Goal: Feedback & Contribution: Submit feedback/report problem

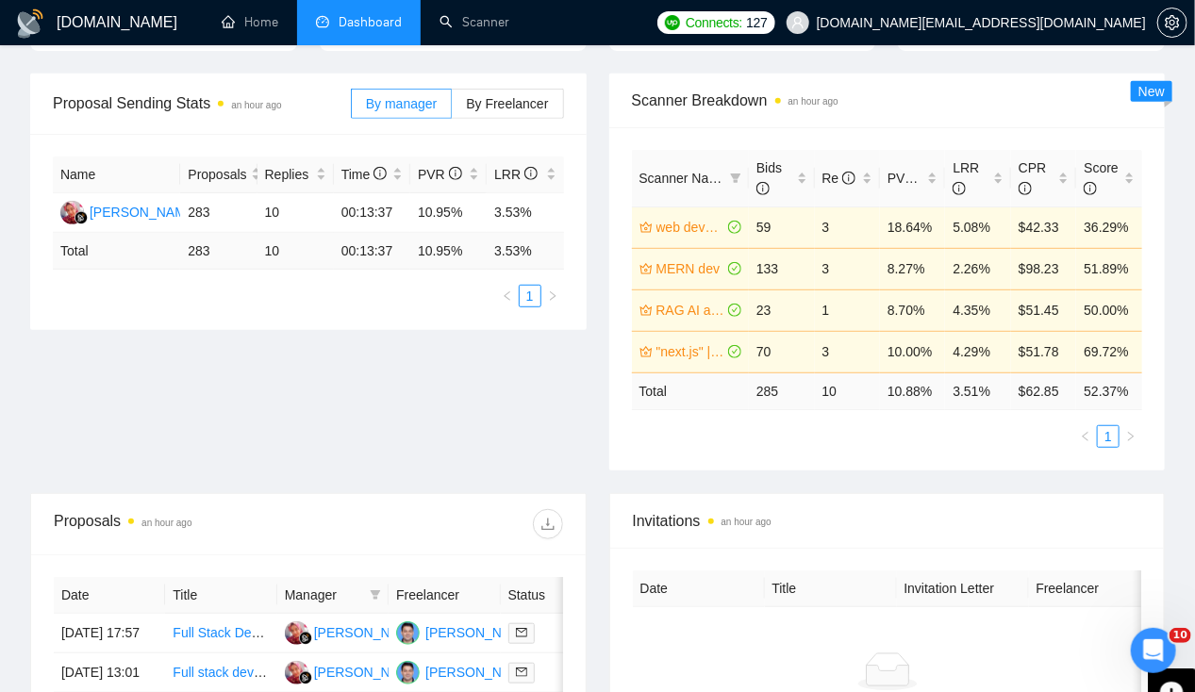
scroll to position [461, 0]
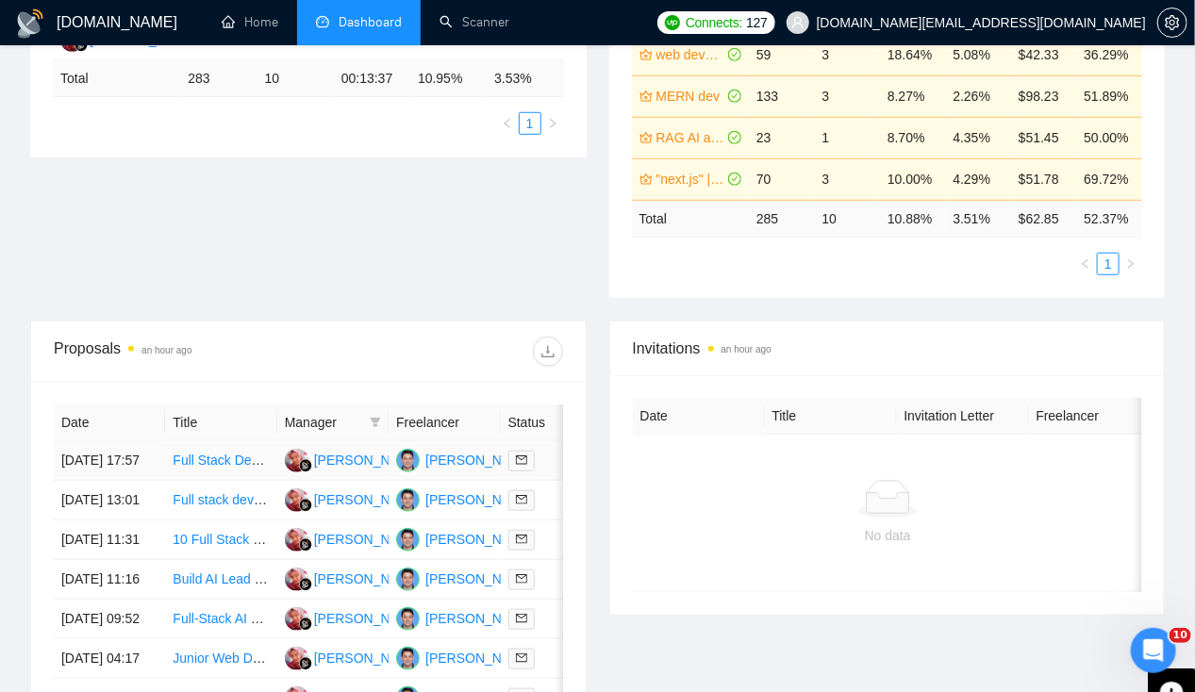
click at [133, 441] on td "[DATE] 17:57" at bounding box center [109, 461] width 111 height 40
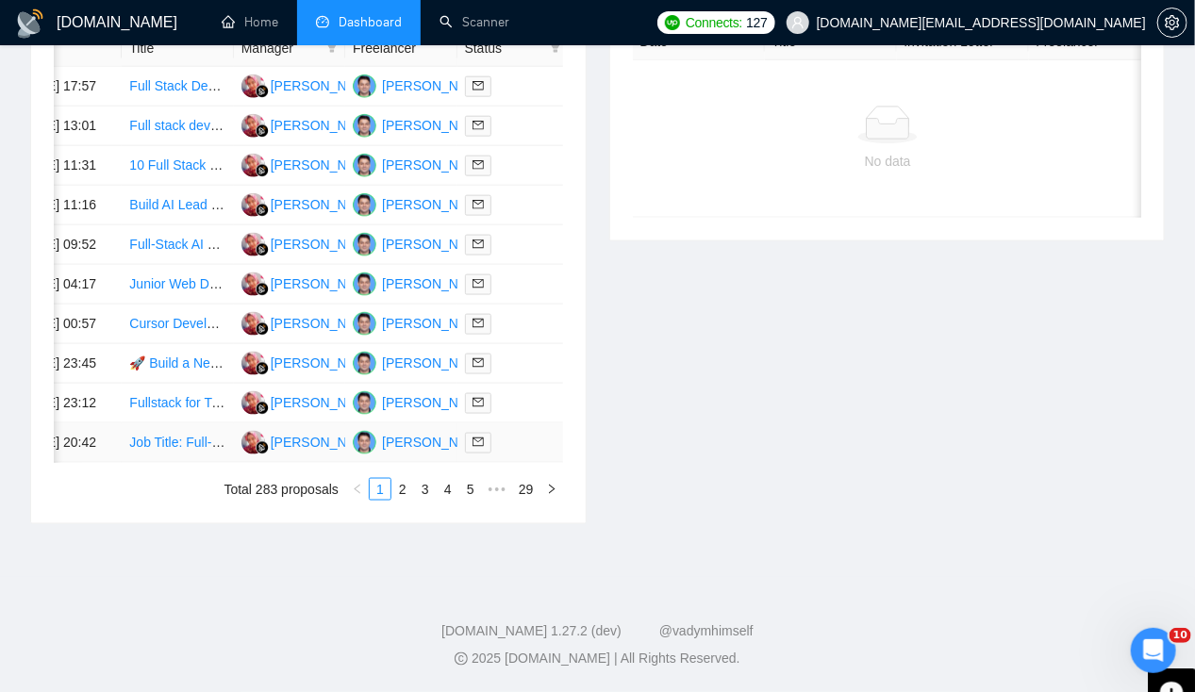
scroll to position [0, 0]
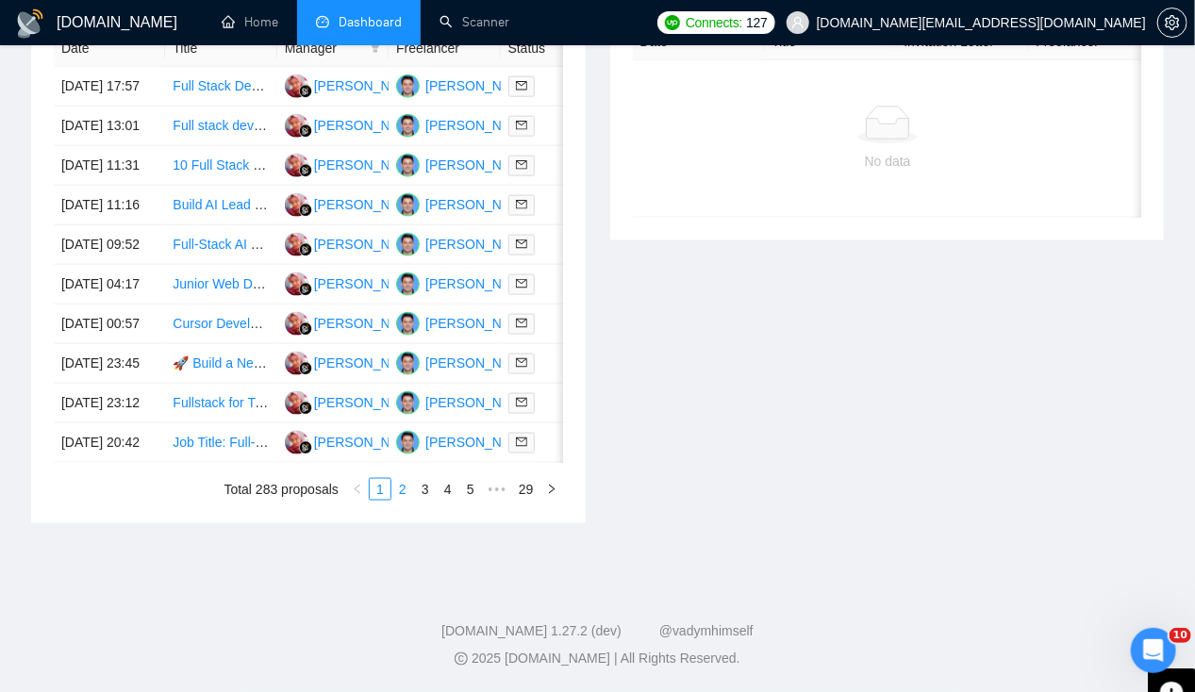
click at [404, 492] on link "2" at bounding box center [402, 489] width 21 height 21
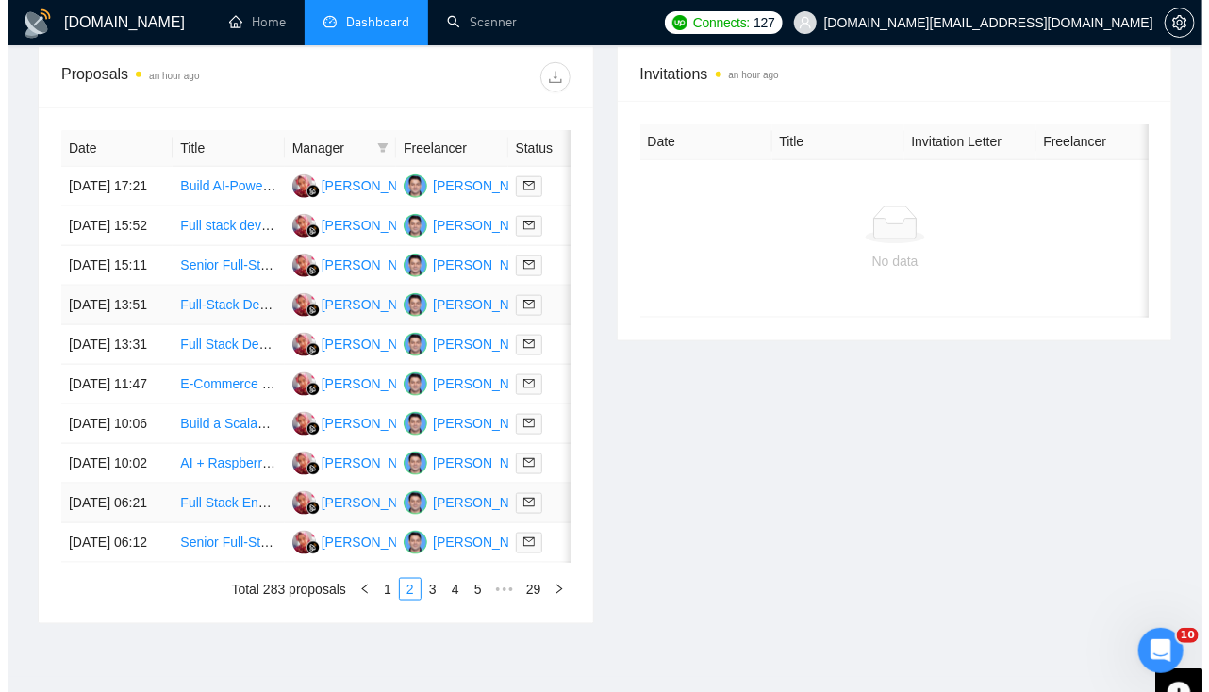
scroll to position [990, 0]
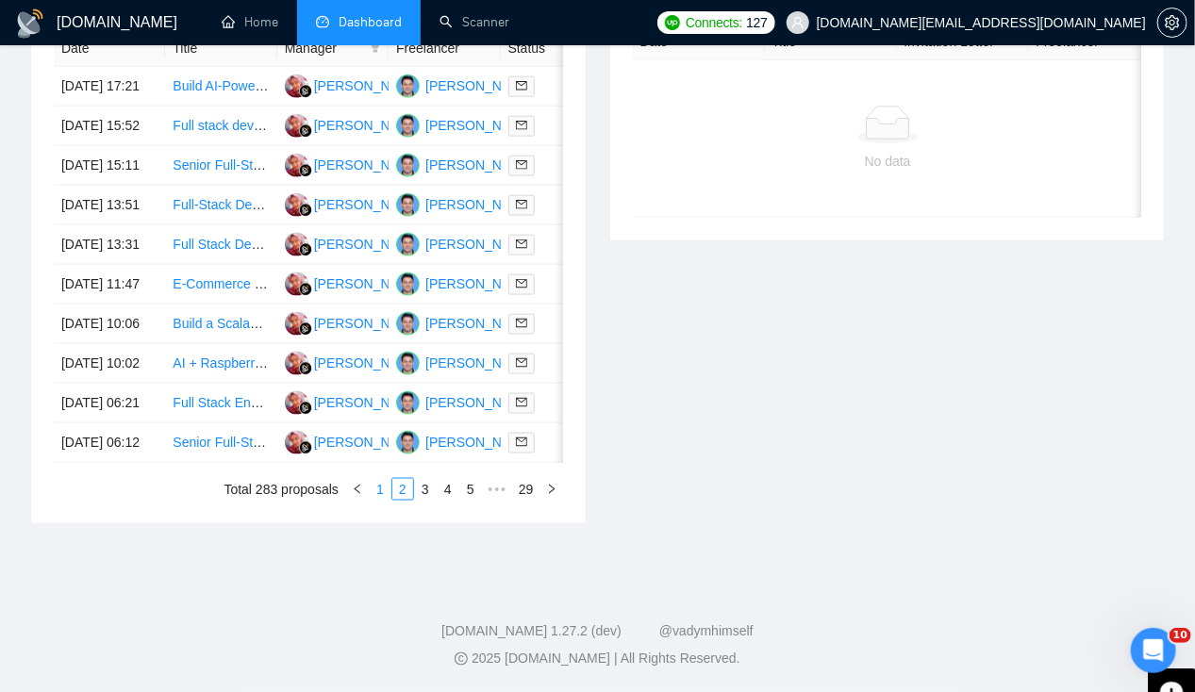
click at [380, 495] on link "1" at bounding box center [380, 489] width 21 height 21
click at [94, 423] on td "[DATE] 20:42" at bounding box center [109, 443] width 111 height 40
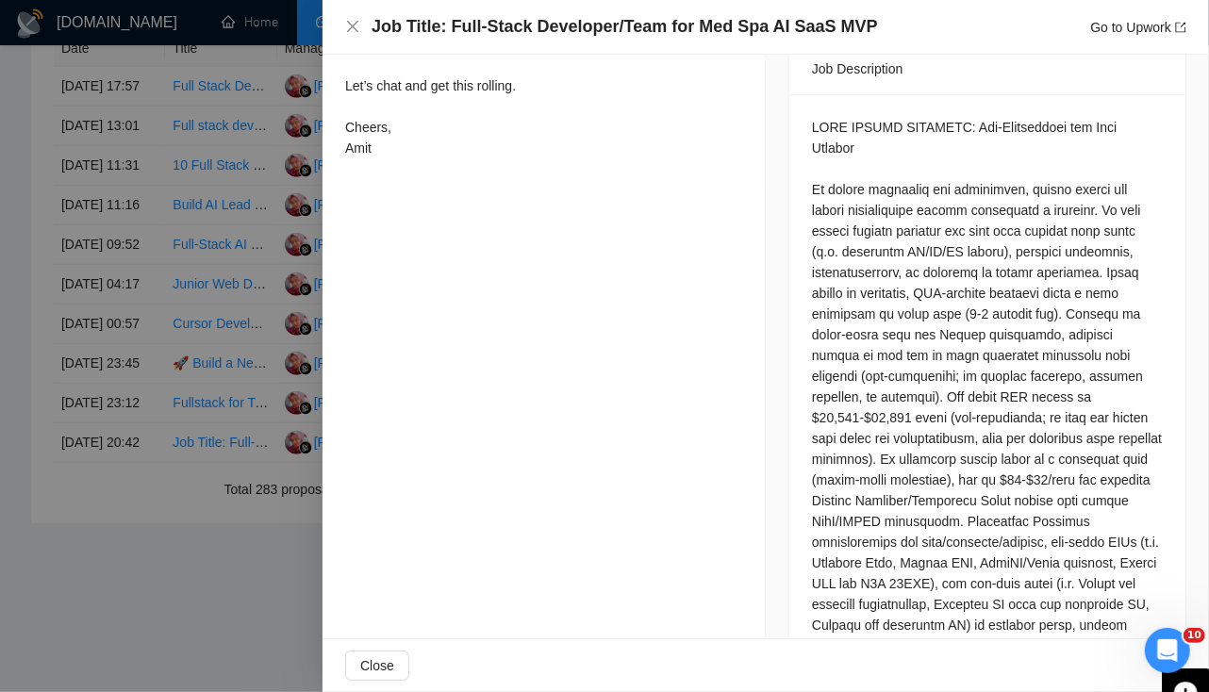
scroll to position [879, 0]
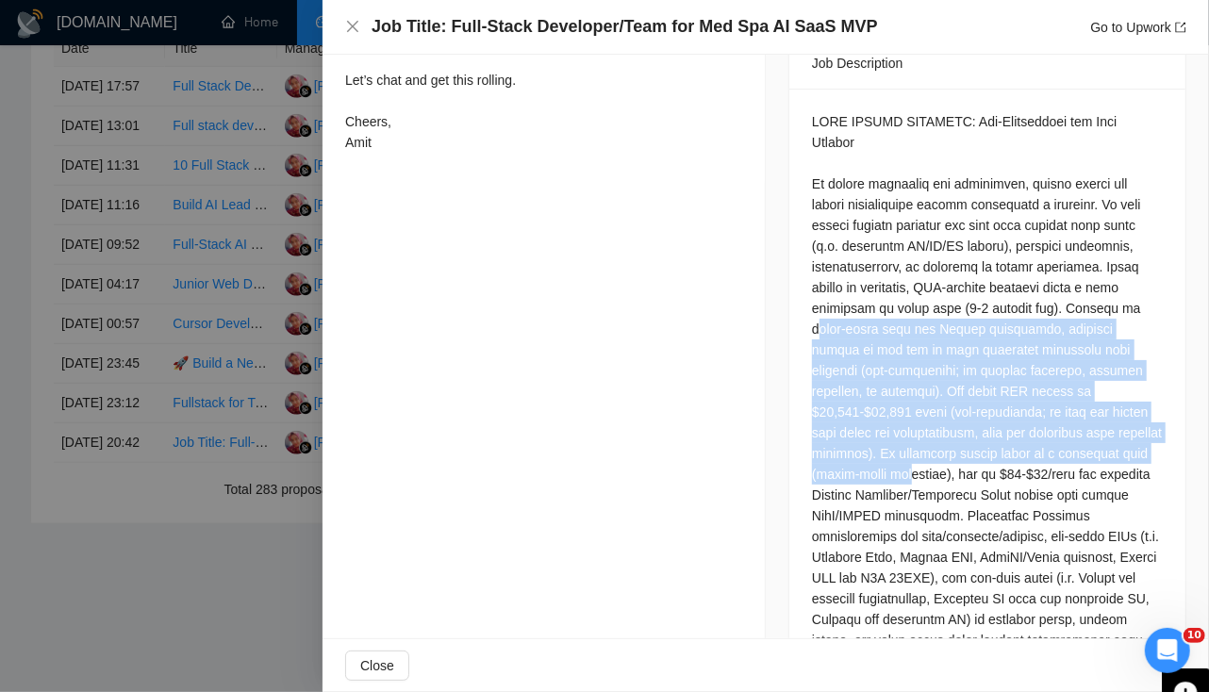
drag, startPoint x: 810, startPoint y: 287, endPoint x: 824, endPoint y: 420, distance: 133.7
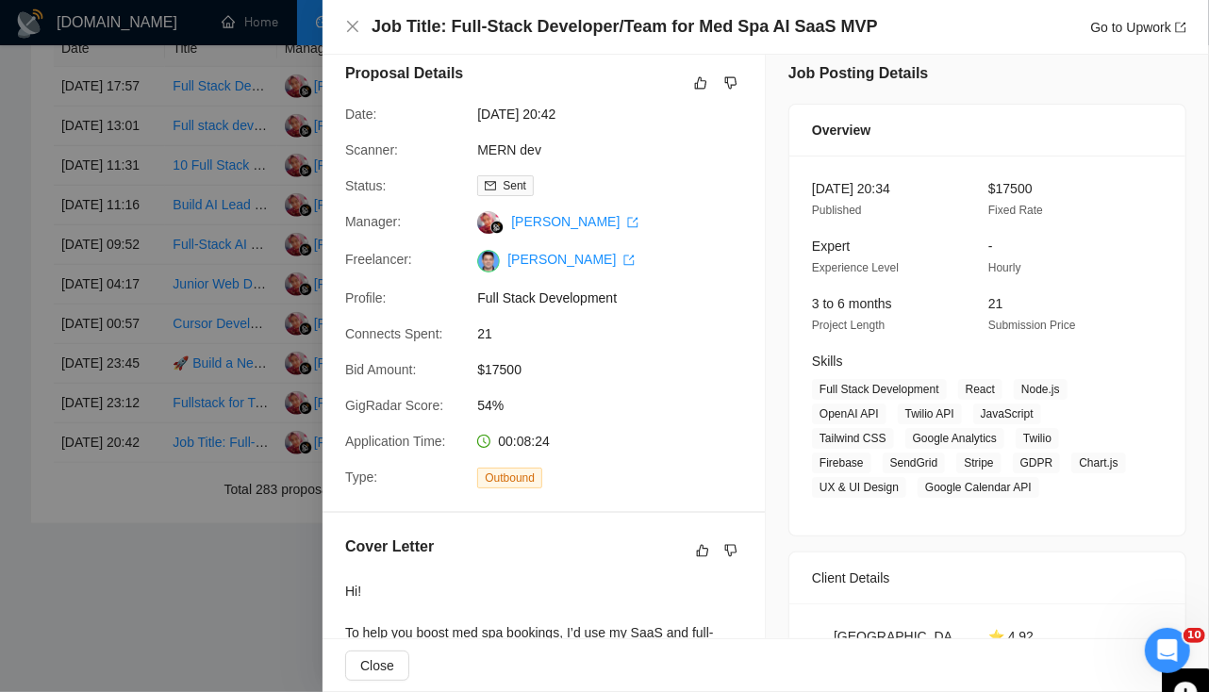
scroll to position [16, 0]
click at [349, 31] on icon "close" at bounding box center [352, 26] width 15 height 15
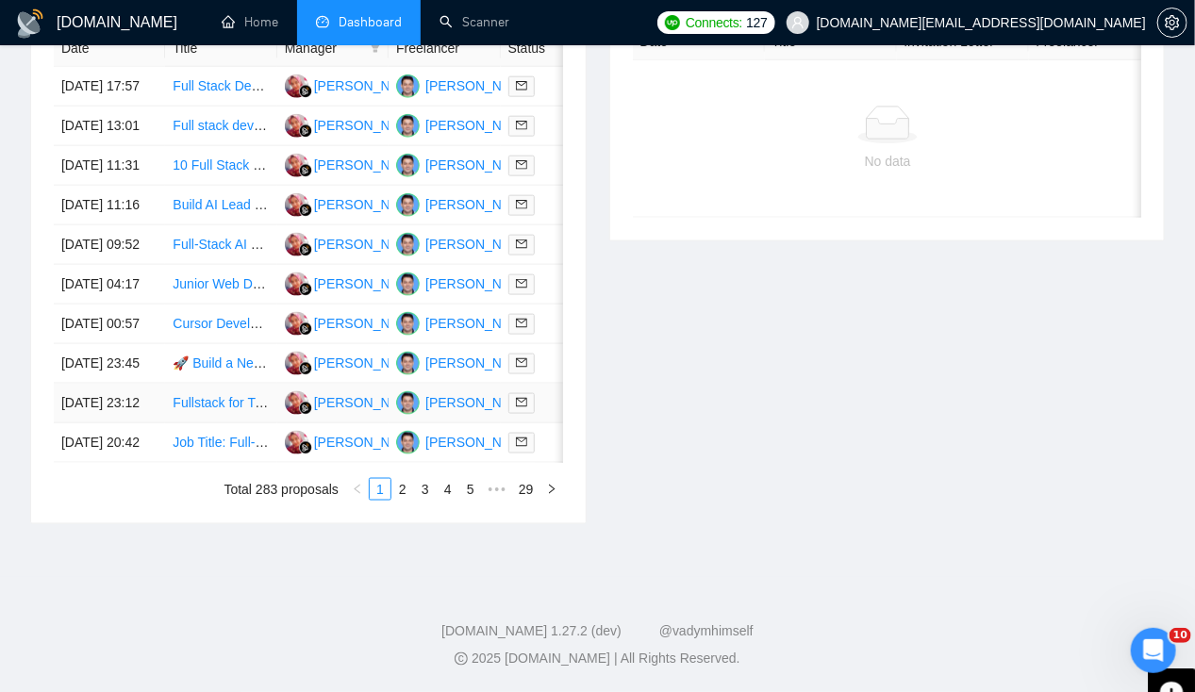
click at [94, 384] on td "[DATE] 23:12" at bounding box center [109, 404] width 111 height 40
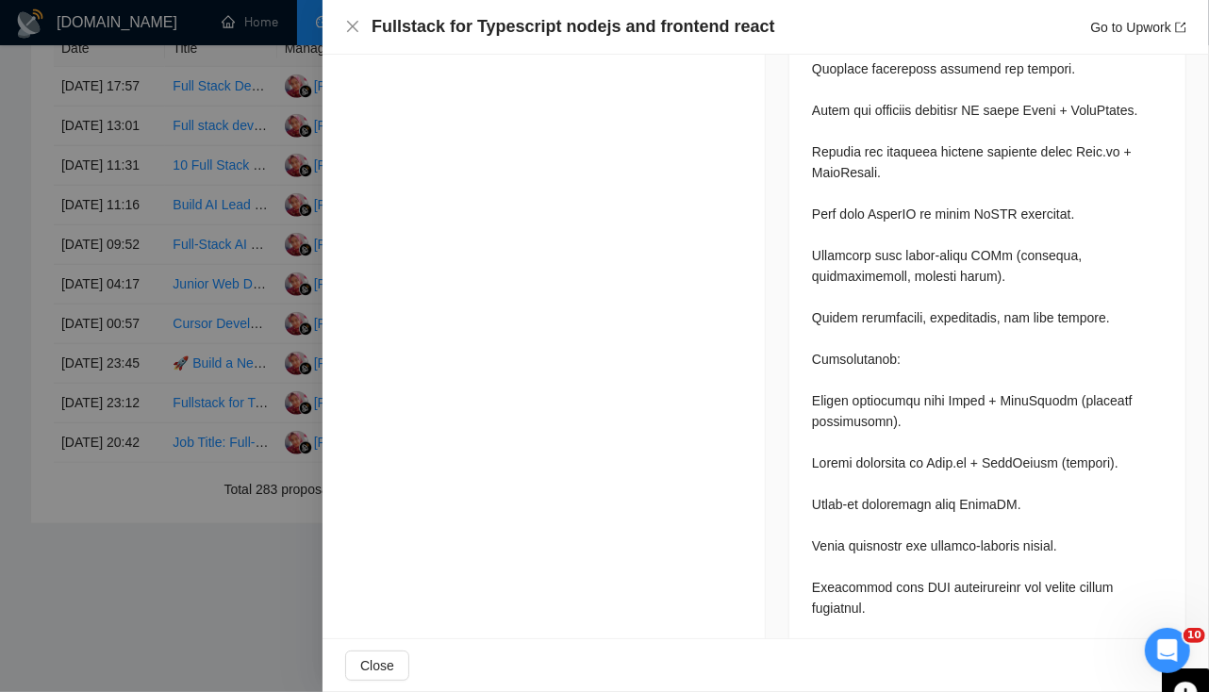
scroll to position [1381, 0]
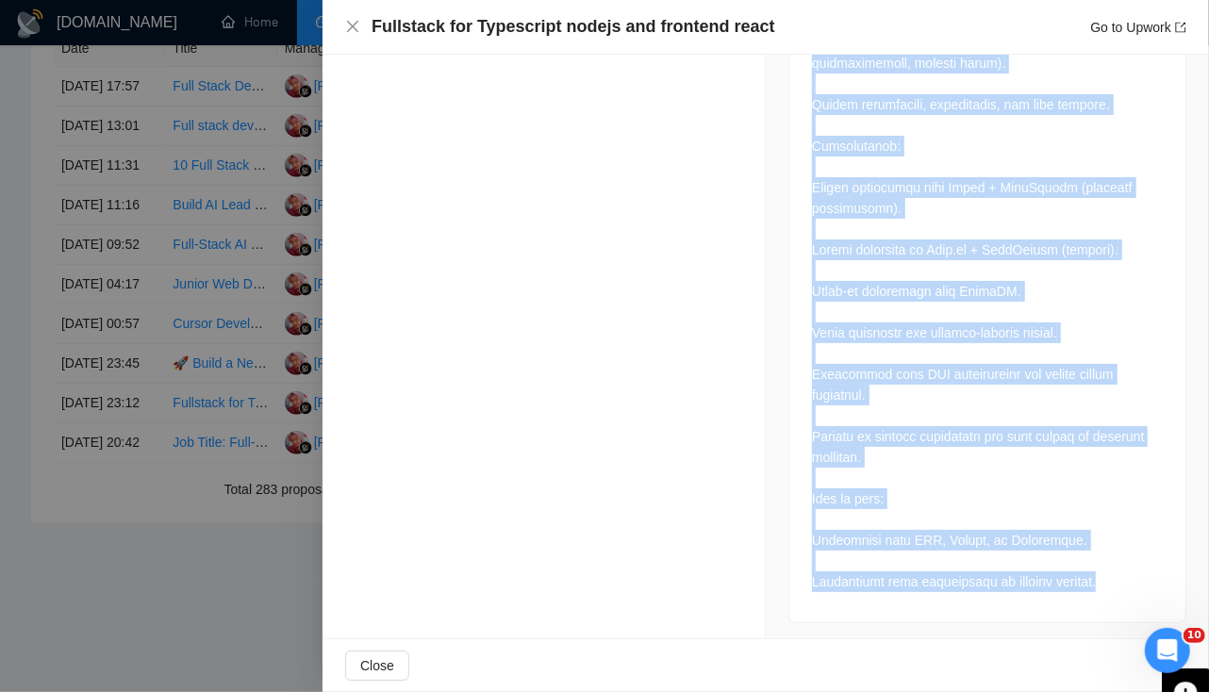
drag, startPoint x: 1107, startPoint y: 580, endPoint x: 744, endPoint y: 467, distance: 380.2
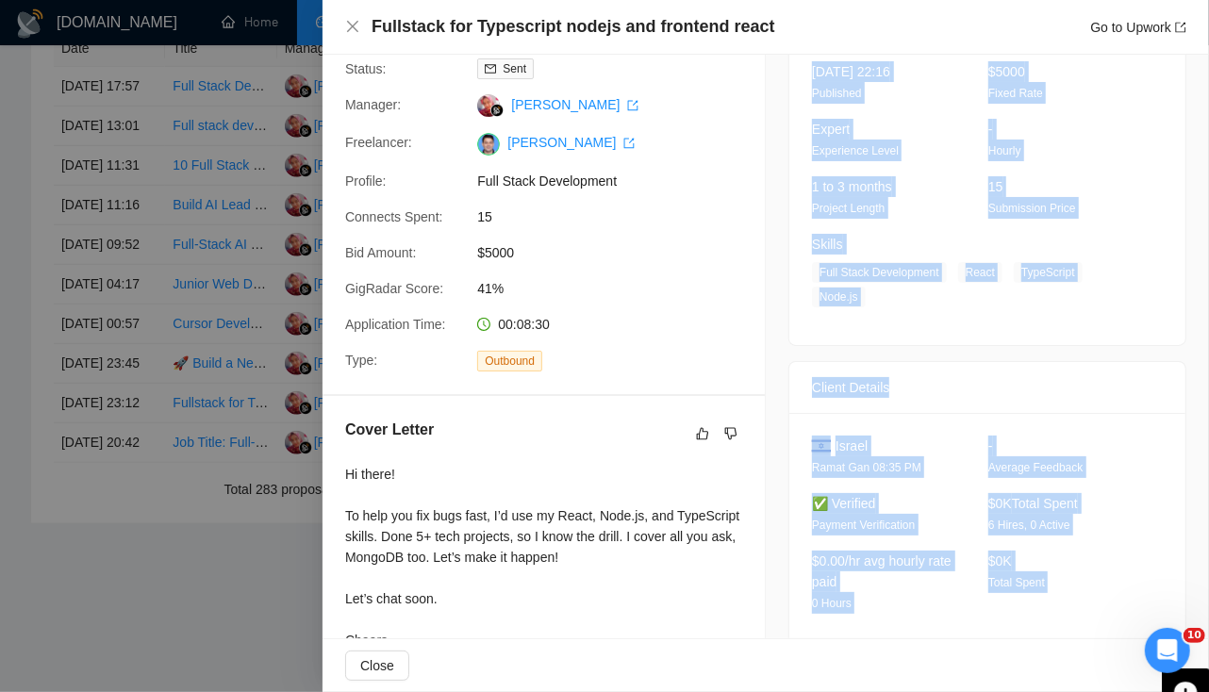
scroll to position [0, 0]
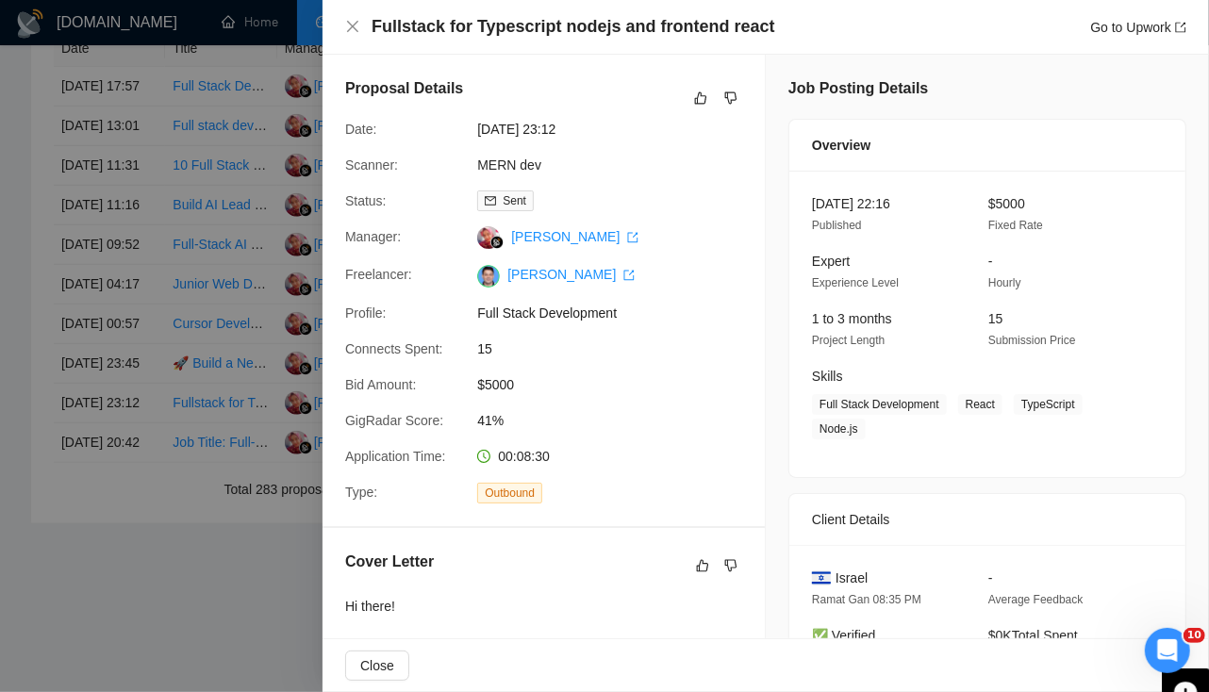
click at [360, 31] on div "Fullstack for Typescript nodejs and frontend react Go to Upwork" at bounding box center [765, 27] width 841 height 24
click at [353, 33] on icon "close" at bounding box center [352, 26] width 15 height 15
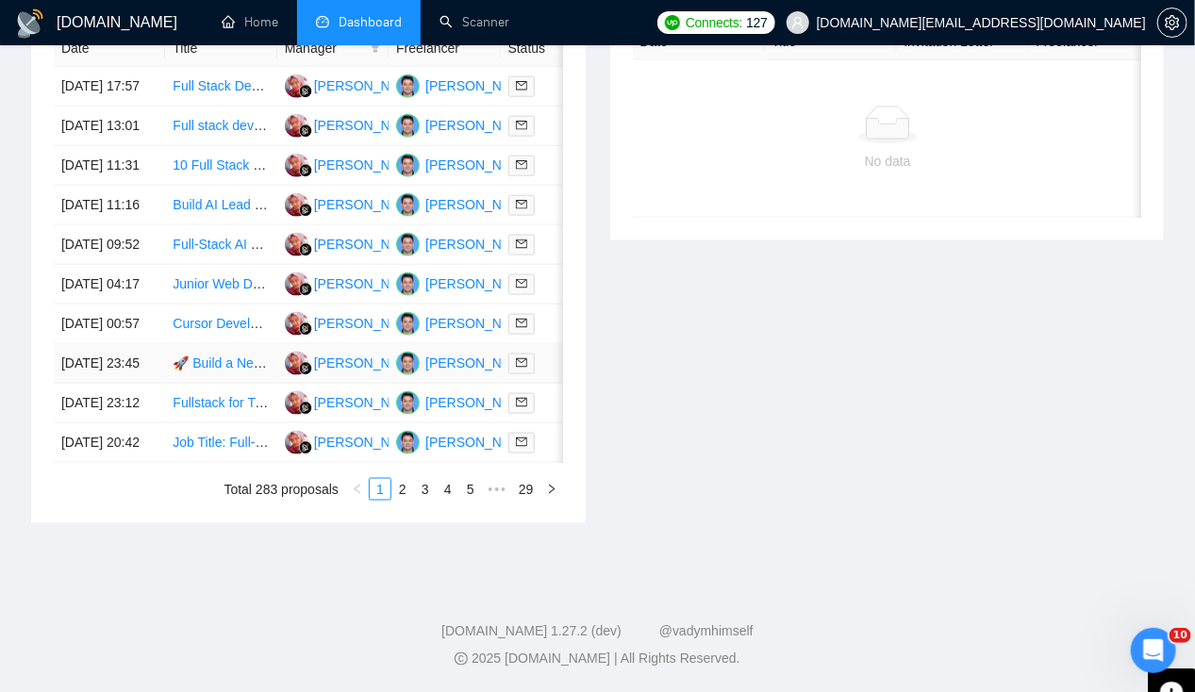
click at [91, 344] on td "[DATE] 23:45" at bounding box center [109, 364] width 111 height 40
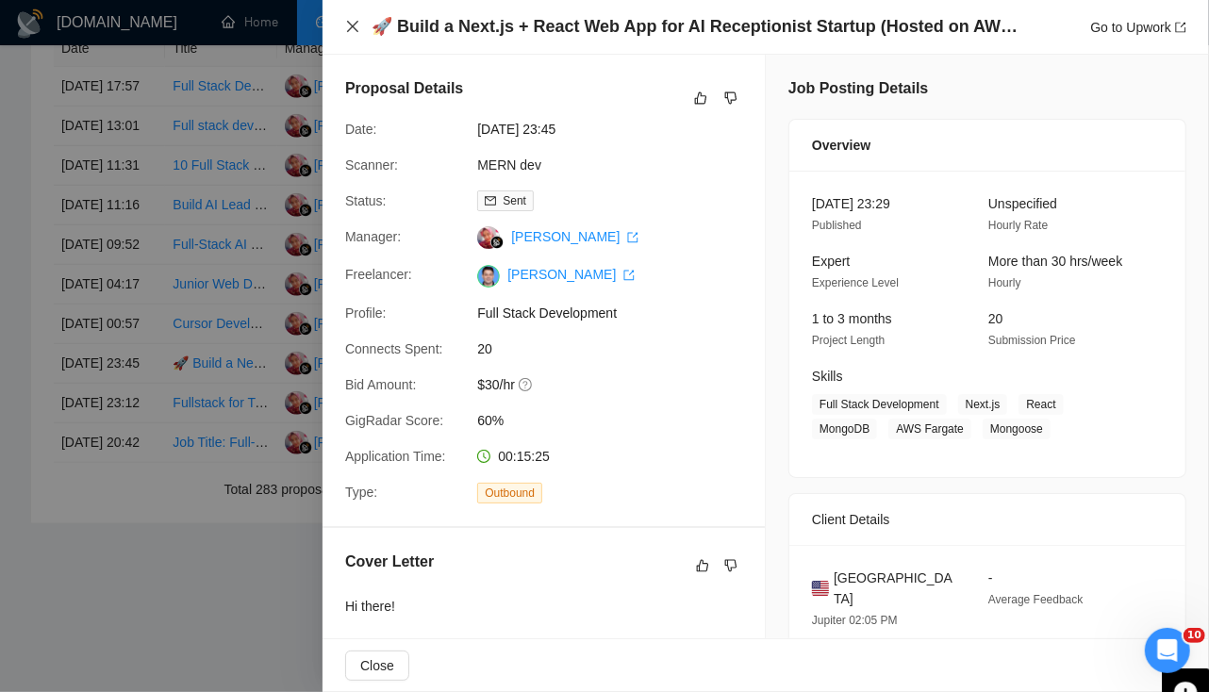
click at [355, 20] on icon "close" at bounding box center [352, 26] width 15 height 15
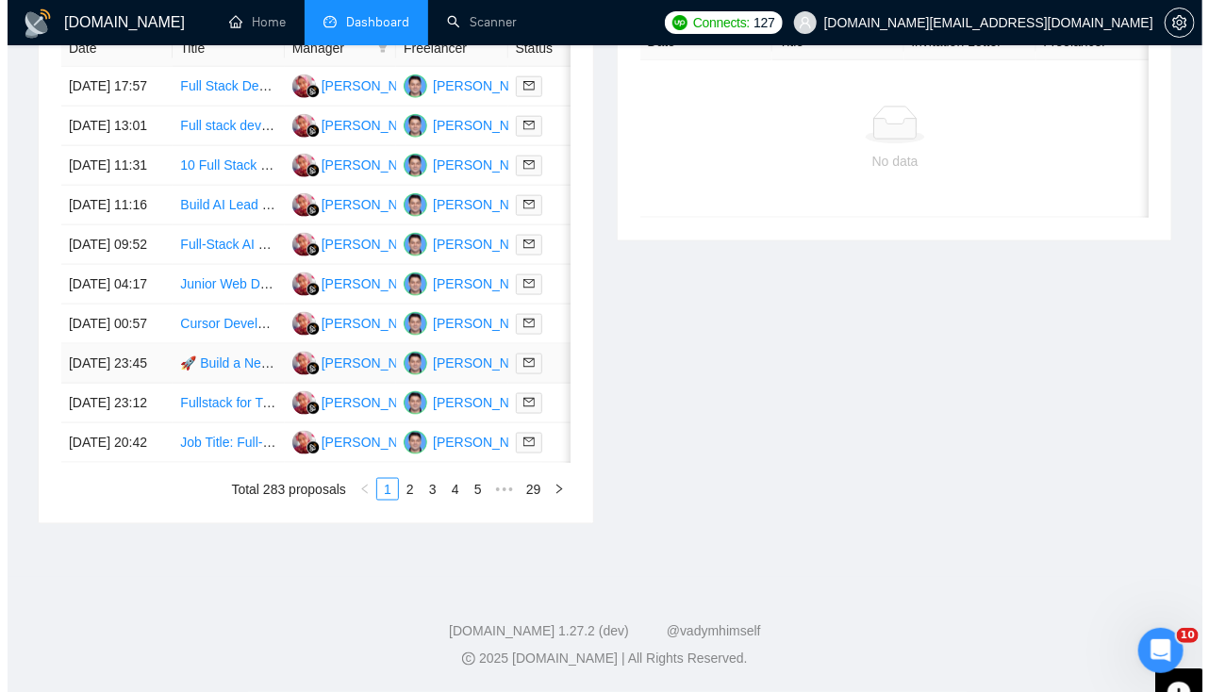
scroll to position [843, 0]
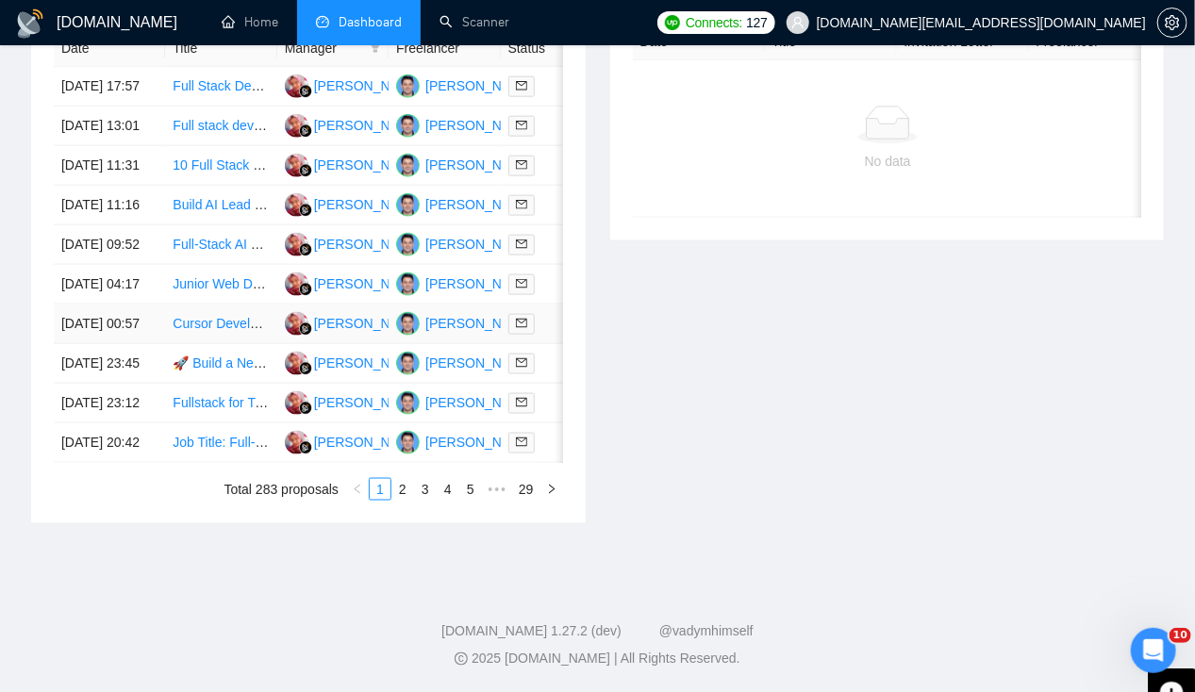
click at [100, 344] on td "[DATE] 00:57" at bounding box center [109, 325] width 111 height 40
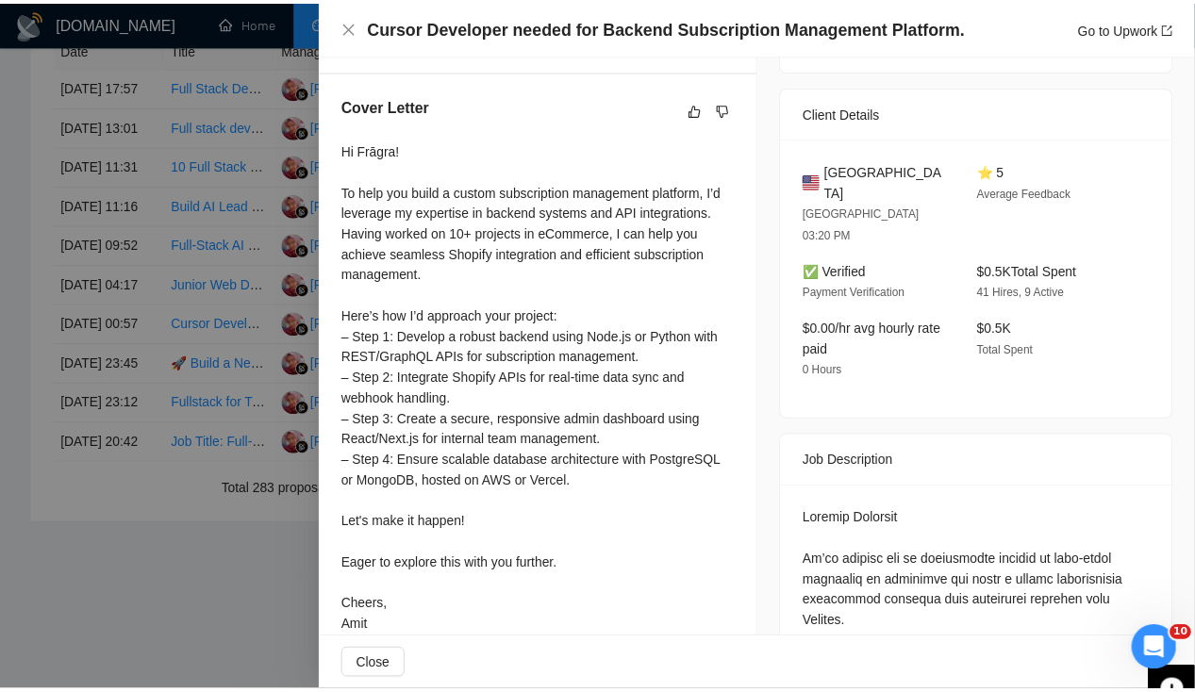
scroll to position [0, 0]
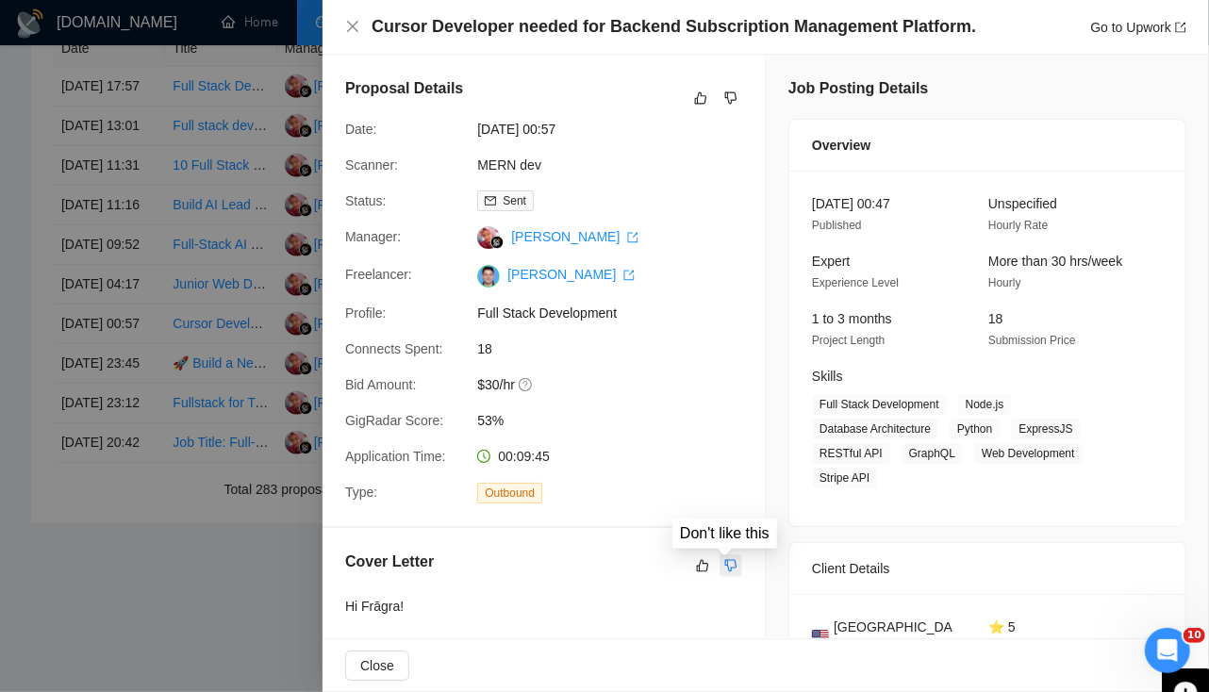
click at [729, 566] on icon "dislike" at bounding box center [731, 565] width 12 height 12
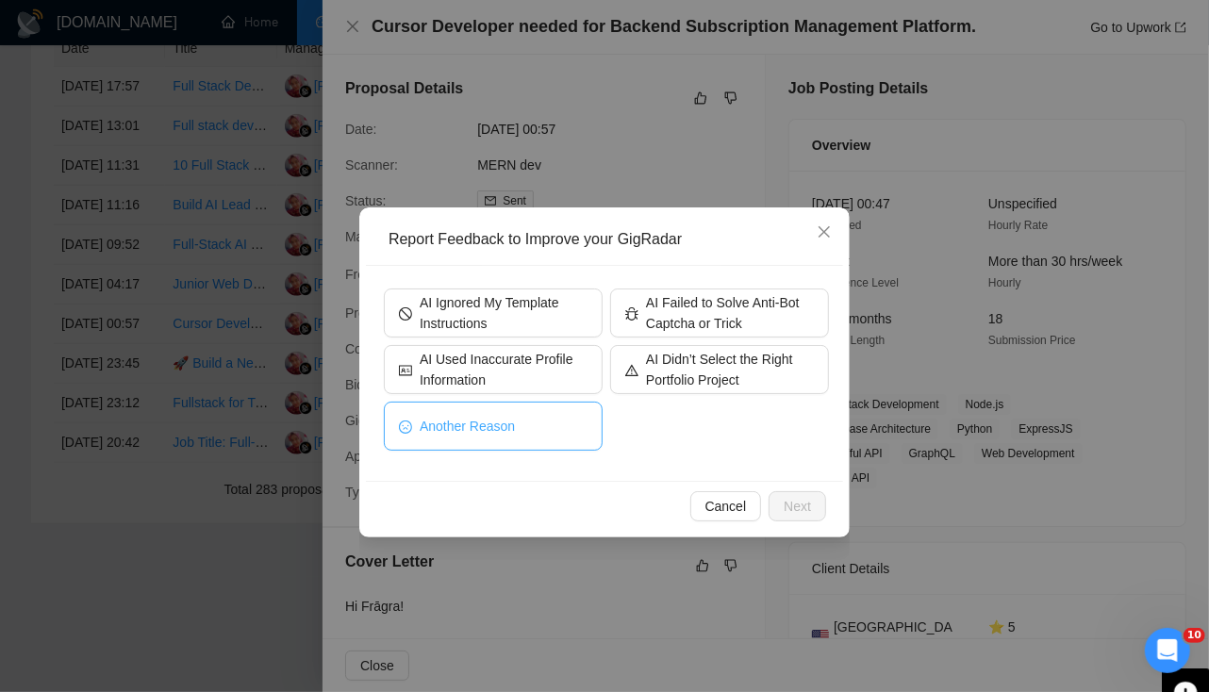
click at [515, 414] on button "Another Reason" at bounding box center [493, 426] width 219 height 49
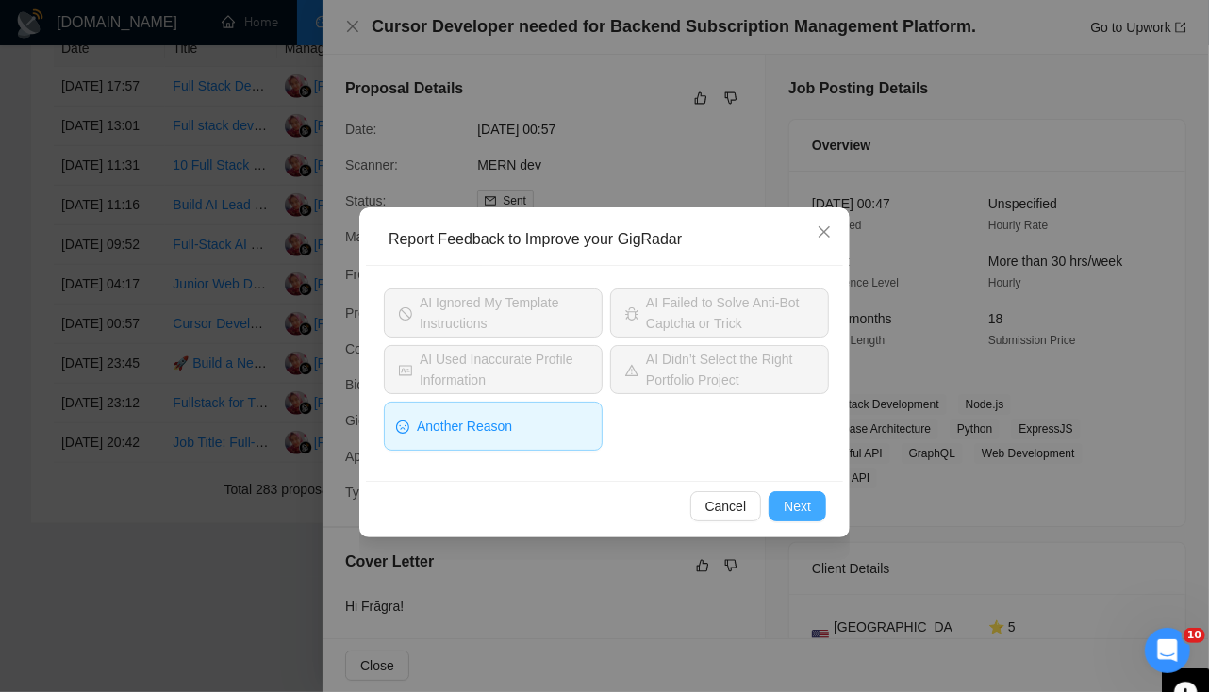
click at [792, 498] on span "Next" at bounding box center [796, 506] width 27 height 21
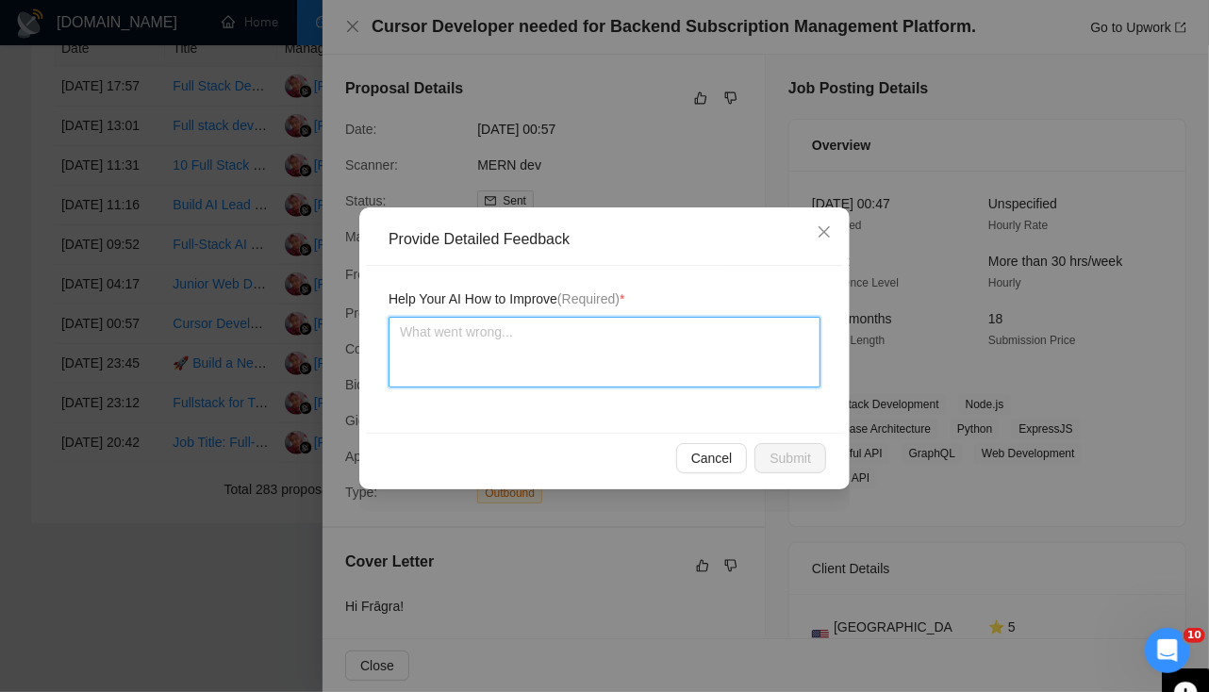
click at [592, 365] on textarea at bounding box center [604, 352] width 432 height 71
type textarea "2"
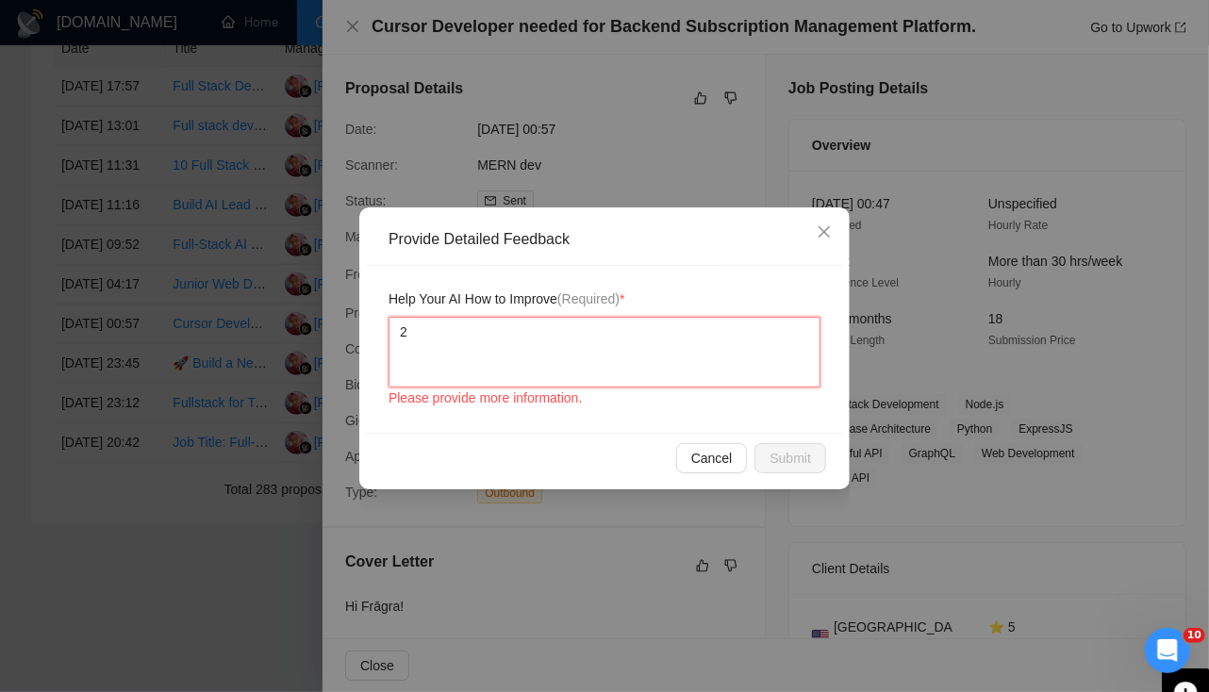
type textarea "2 r"
type textarea "2 re"
type textarea "2 rea"
type textarea "2 reas"
type textarea "2 reaso"
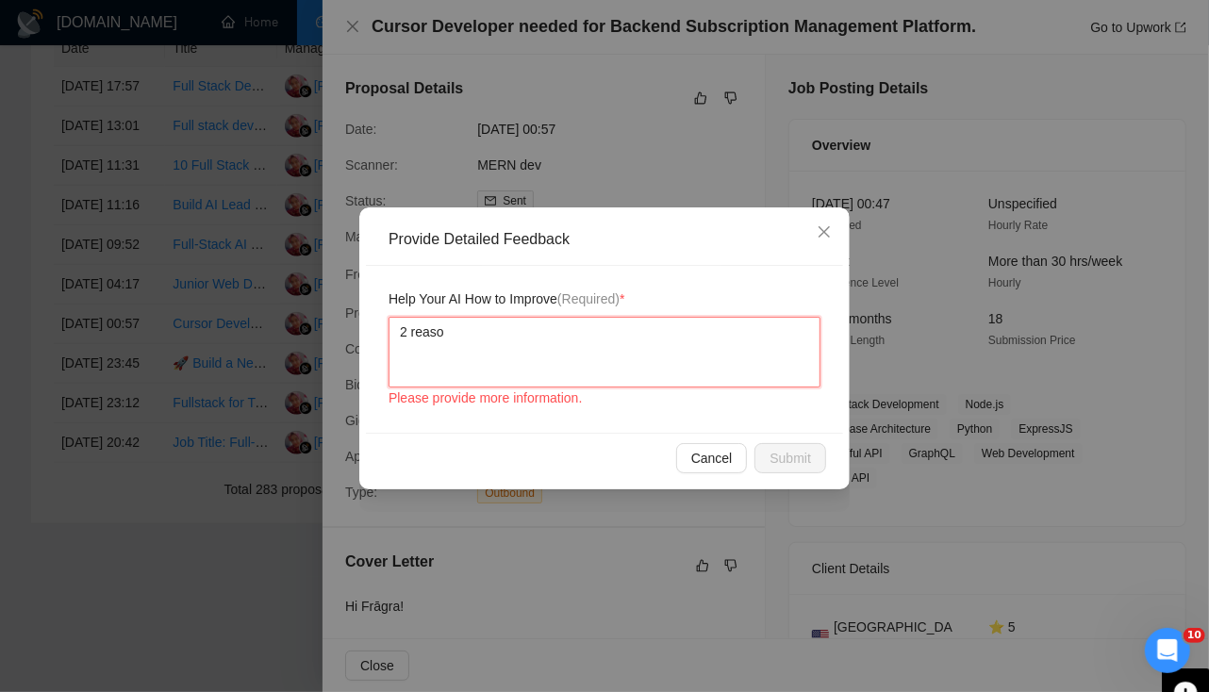
type textarea "2 reason"
type textarea "2 reasong"
type textarea "2 reasongs"
type textarea "2 reasong"
type textarea "2 reason"
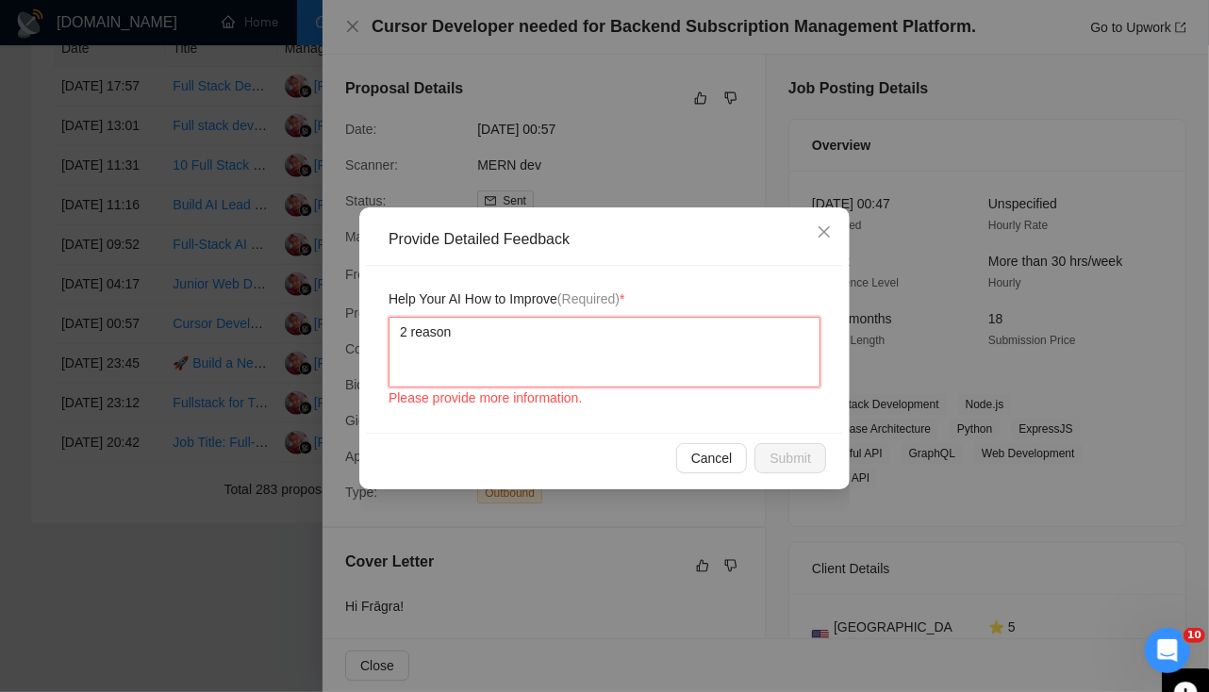
type textarea "2 reasons"
type textarea "2 reasons 1"
type textarea "2 reasons 1-"
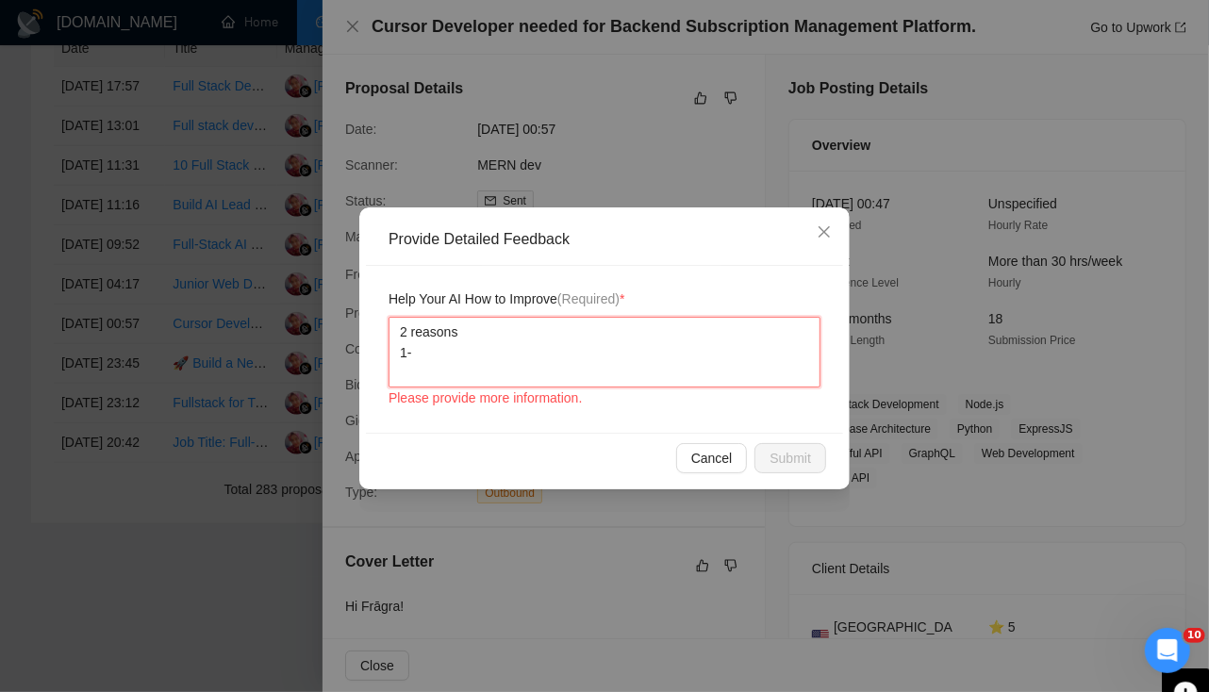
type textarea "2 reasons 1- S"
type textarea "2 reasons 1- Sh"
type textarea "2 reasons 1- S"
type textarea "2 reasons 1-"
type textarea "2 reasons 1- W"
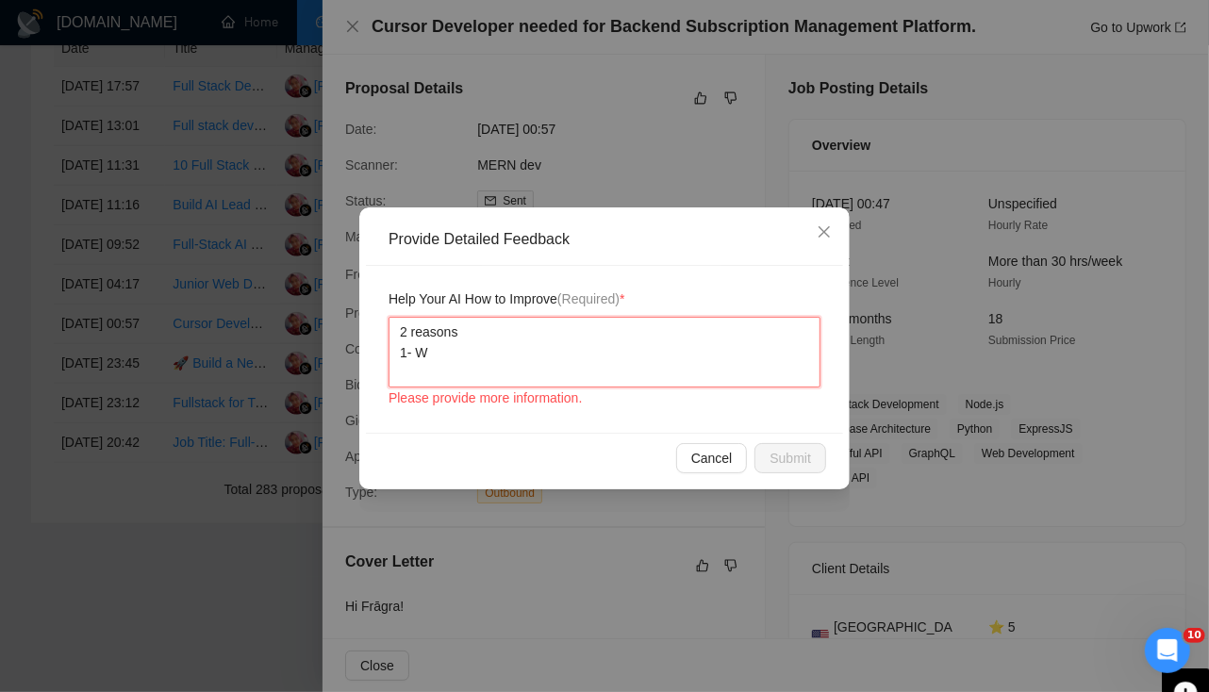
type textarea "2 reasons 1- We"
type textarea "2 reasons 1- We d"
type textarea "2 reasons 1- We do"
type textarea "2 reasons 1- We don"
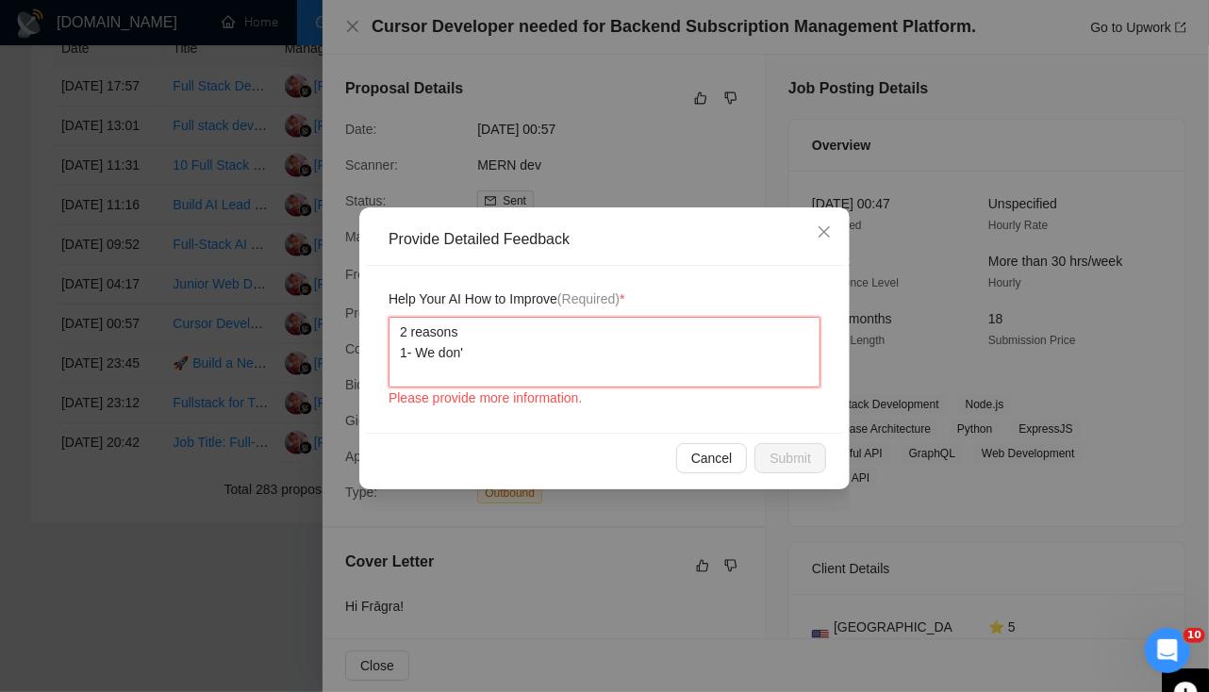
type textarea "2 reasons 1- We don't"
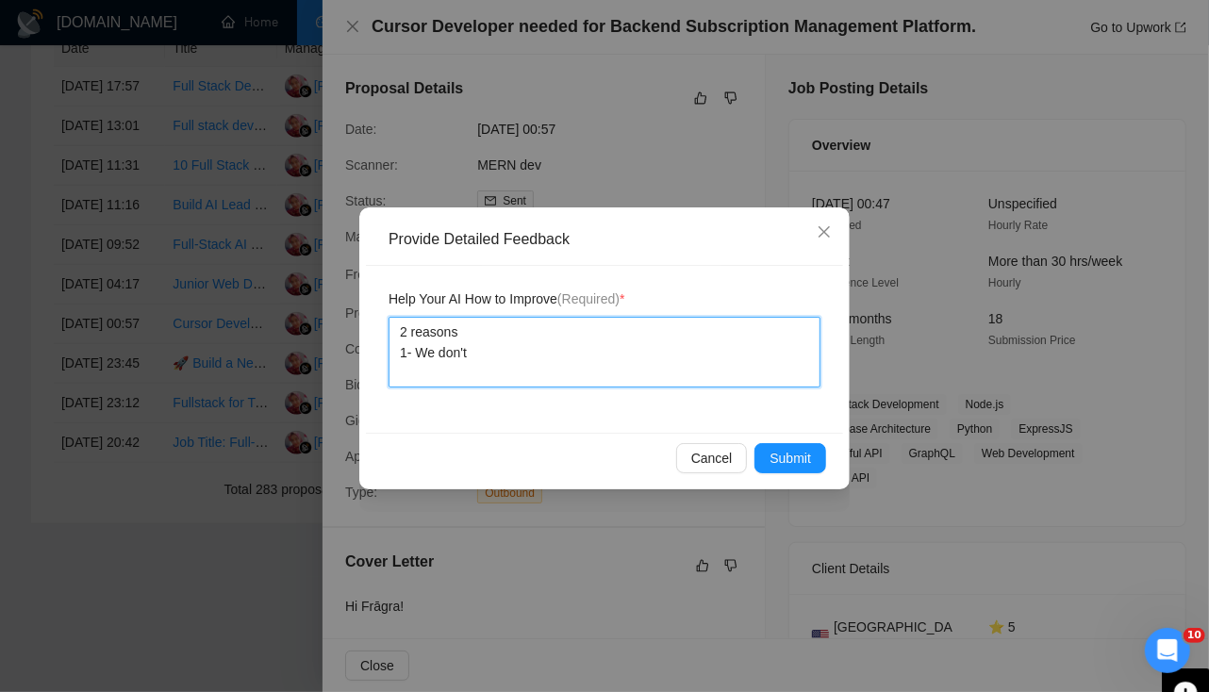
type textarea "2 reasons 1- We don't"
type textarea "2 reasons 1- We don't w"
type textarea "2 reasons 1- We don't wo"
type textarea "2 reasons 1- We don't wor"
type textarea "2 reasons 1- We don't work"
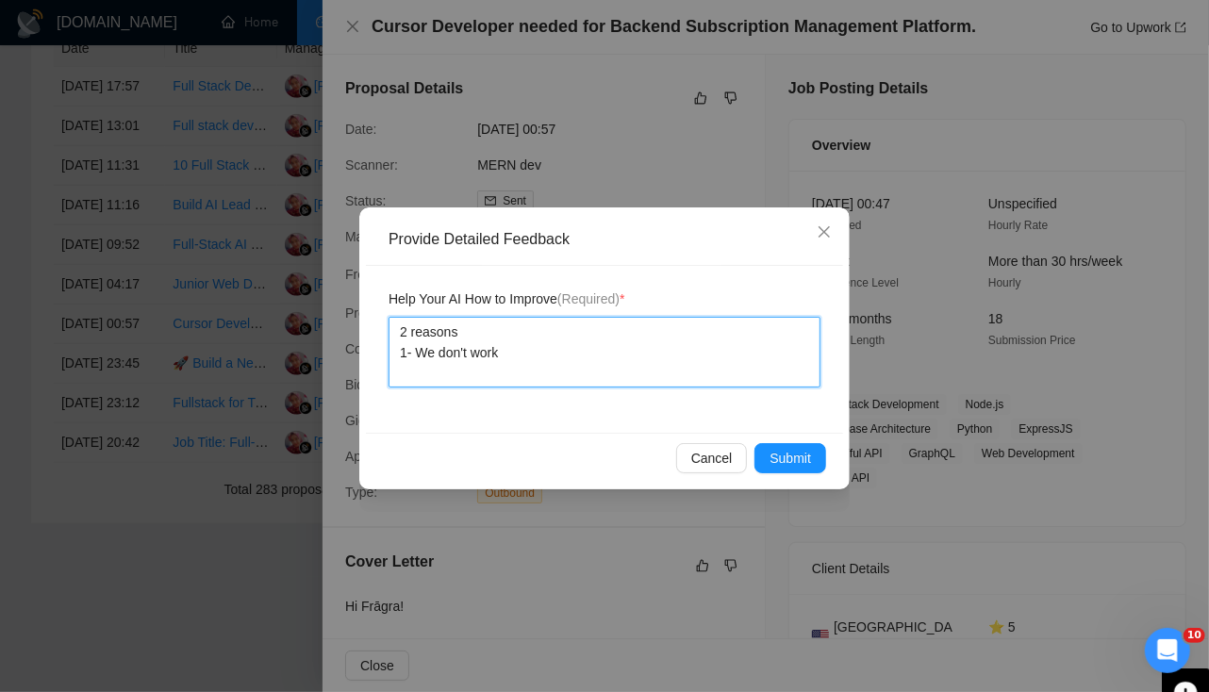
type textarea "2 reasons 1- We don't work"
type textarea "2 reasons 1- We don't work o"
type textarea "2 reasons 1- We don't work on"
type textarea "2 reasons 1- We don't work on s"
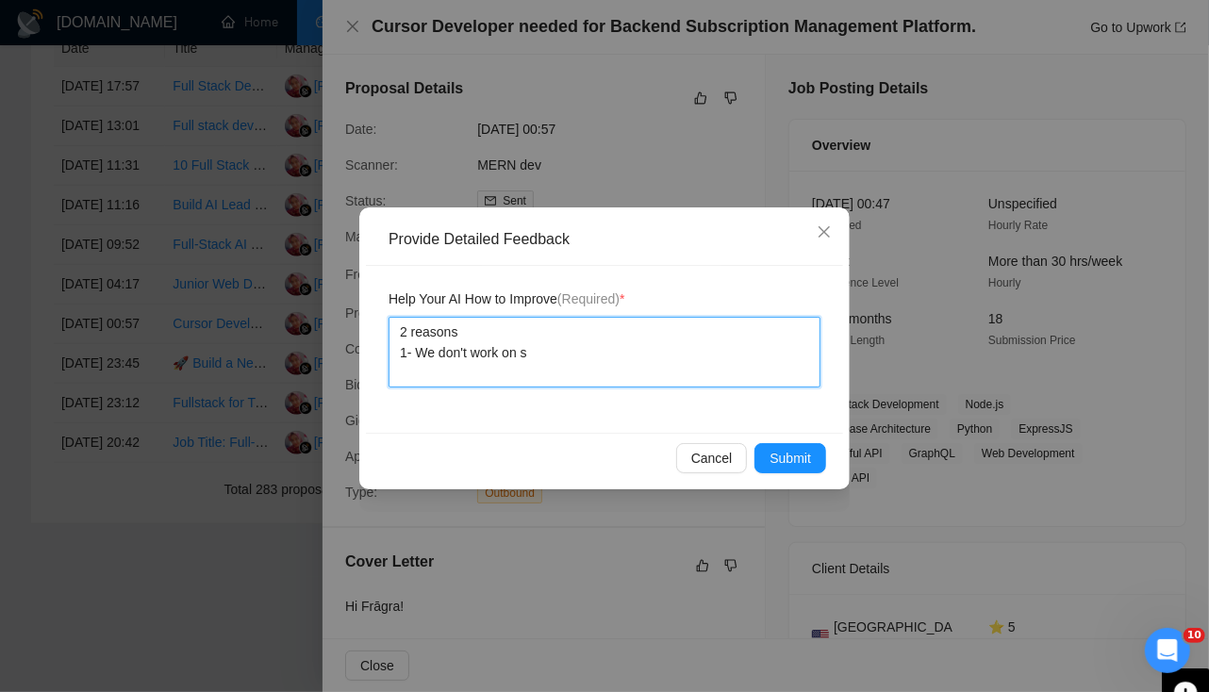
type textarea "2 reasons 1- We don't work on sh"
type textarea "2 reasons 1- We don't work on sho"
type textarea "2 reasons 1- We don't work on shop"
type textarea "2 reasons 1- We don't work on shopi"
type textarea "2 reasons 1- We don't work on shopify"
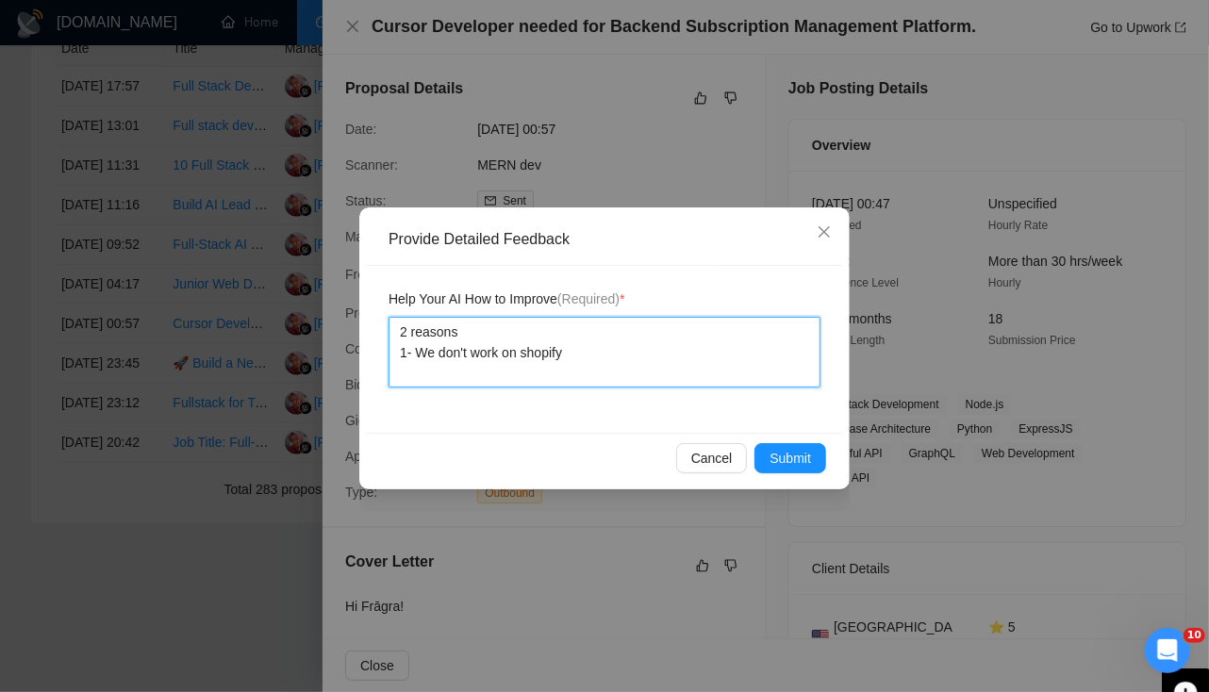
type textarea "2 reasons 1- We don't work on shopify"
type textarea "2 reasons 1- We don't work on shopify 2"
type textarea "2 reasons 1- We don't work on shopify 2-"
type textarea "2 reasons 1- We don't work on shopify 2- W"
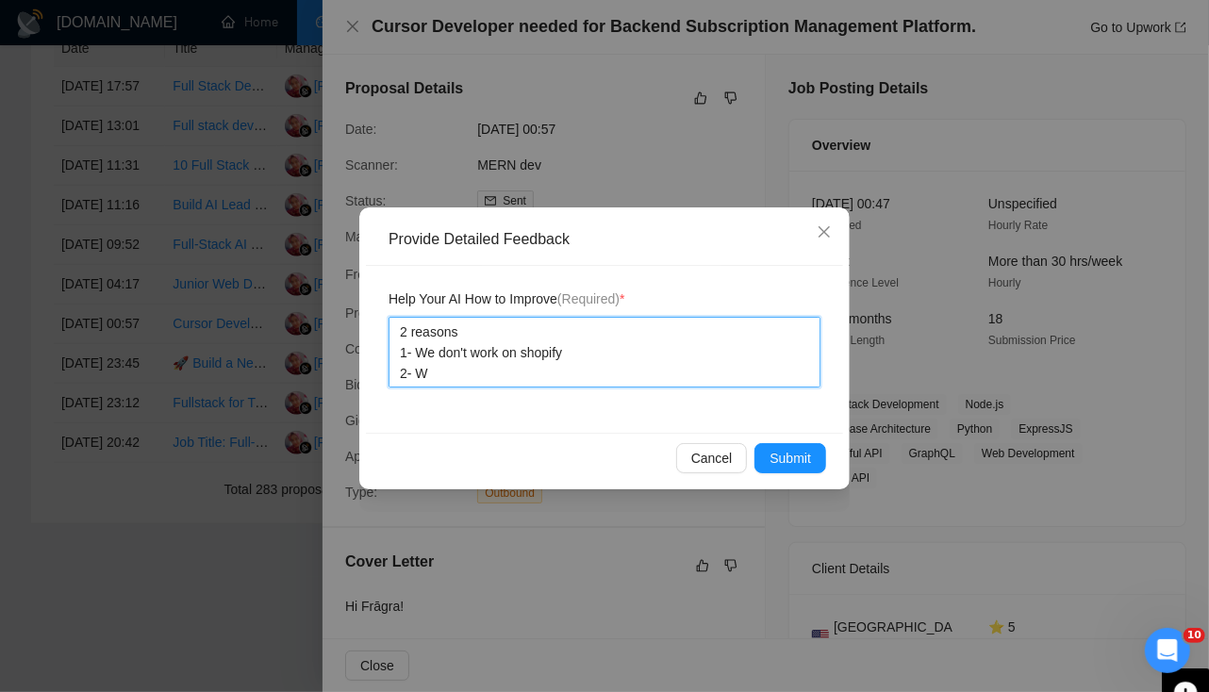
type textarea "2 reasons 1- We don't work on shopify 2- We"
type textarea "2 reasons 1- We don't work on shopify 2- We a"
type textarea "2 reasons 1- We don't work on shopify 2- We ar"
type textarea "2 reasons 1- We don't work on shopify 2- We are"
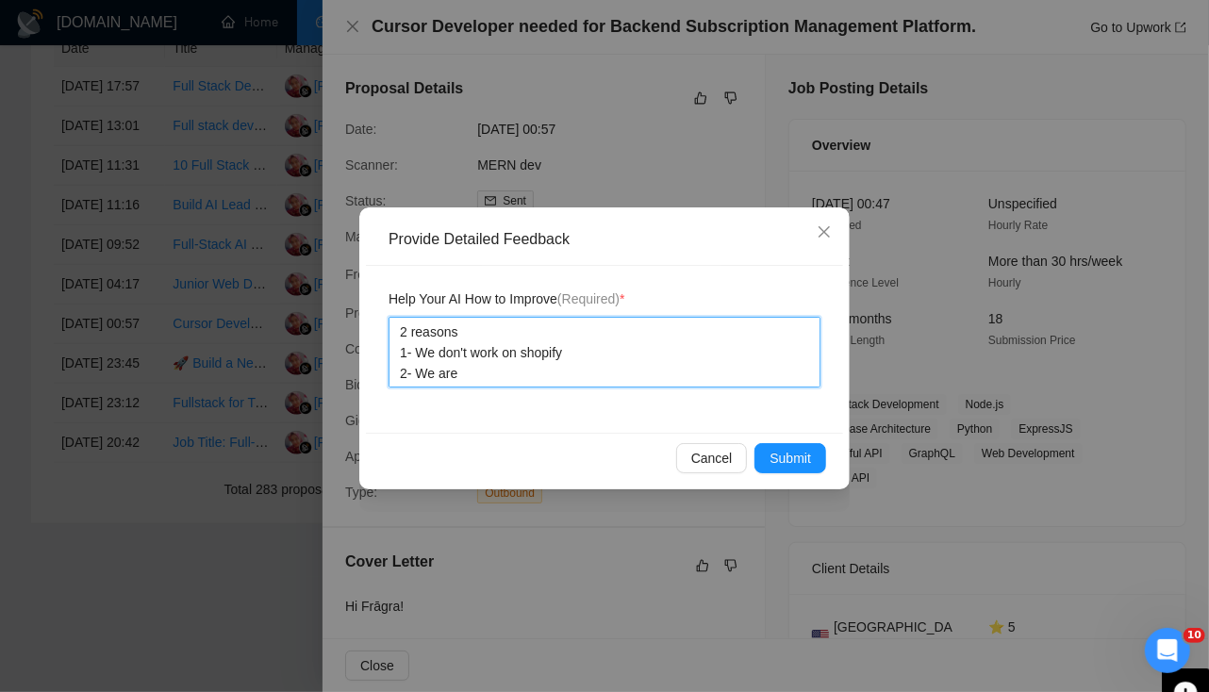
type textarea "2 reasons 1- We don't work on shopify 2- We are"
type textarea "2 reasons 1- We don't work on shopify 2- We ar"
type textarea "2 reasons 1- We don't work on shopify 2- We a"
type textarea "2 reasons 1- We don't work on shopify 2- We"
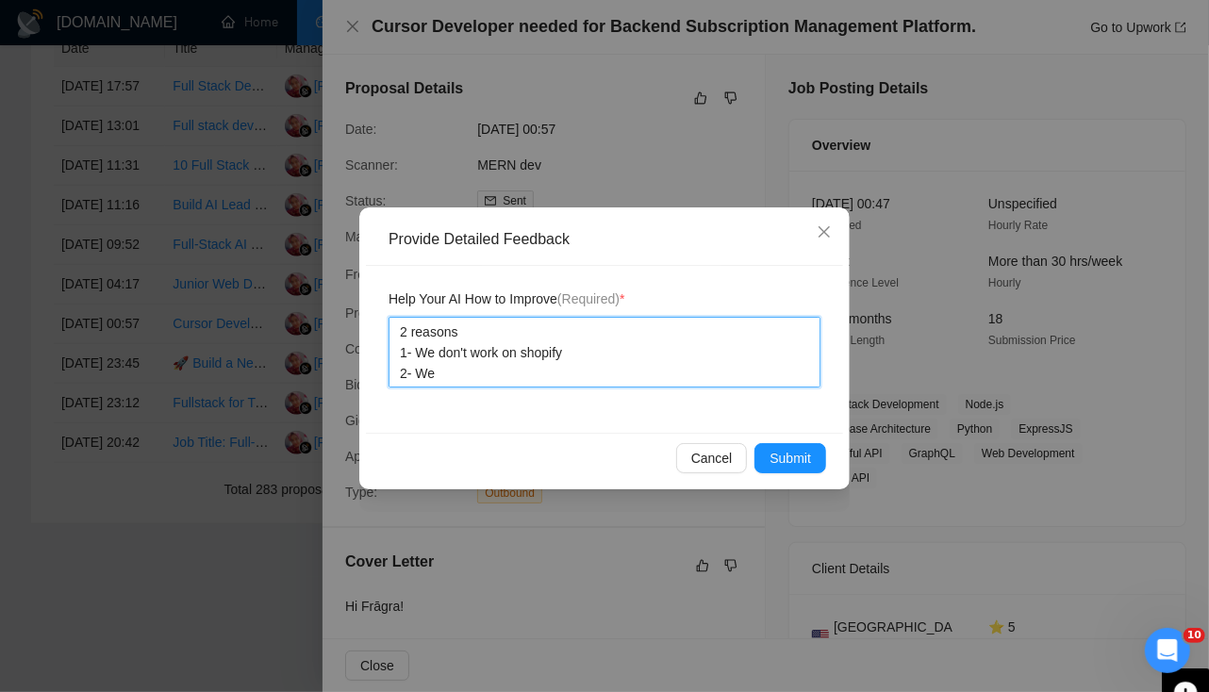
type textarea "2 reasons 1- We don't work on shopify 2- W"
type textarea "2 reasons 1- We don't work on shopify 2-"
type textarea "2 reasons 1- We don't work on shopify 2- I"
type textarea "2 reasons 1- We don't work on shopify 2- In"
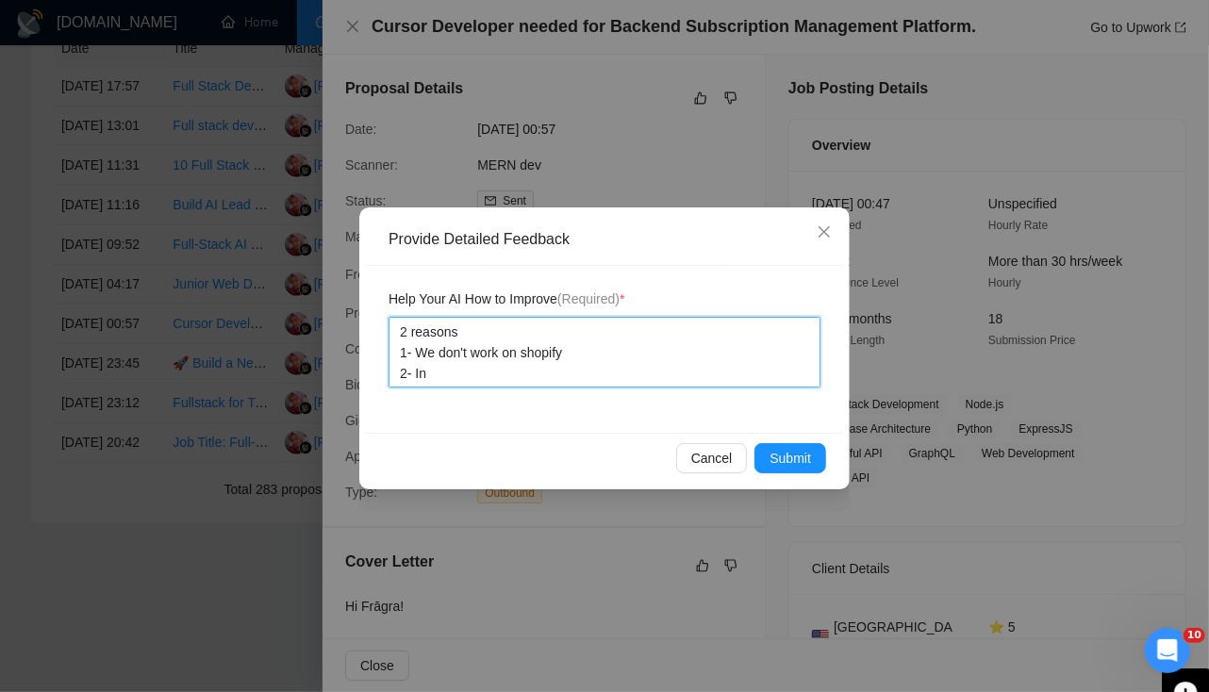
type textarea "2 reasons 1- We don't work on shopify 2- In c"
type textarea "2 reasons 1- We don't work on shopify 2- In co"
type textarea "2 reasons 1- We don't work on shopify 2- In cov"
type textarea "2 reasons 1- We don't work on shopify 2- In cove"
type textarea "2 reasons 1- We don't work on shopify 2- In cover"
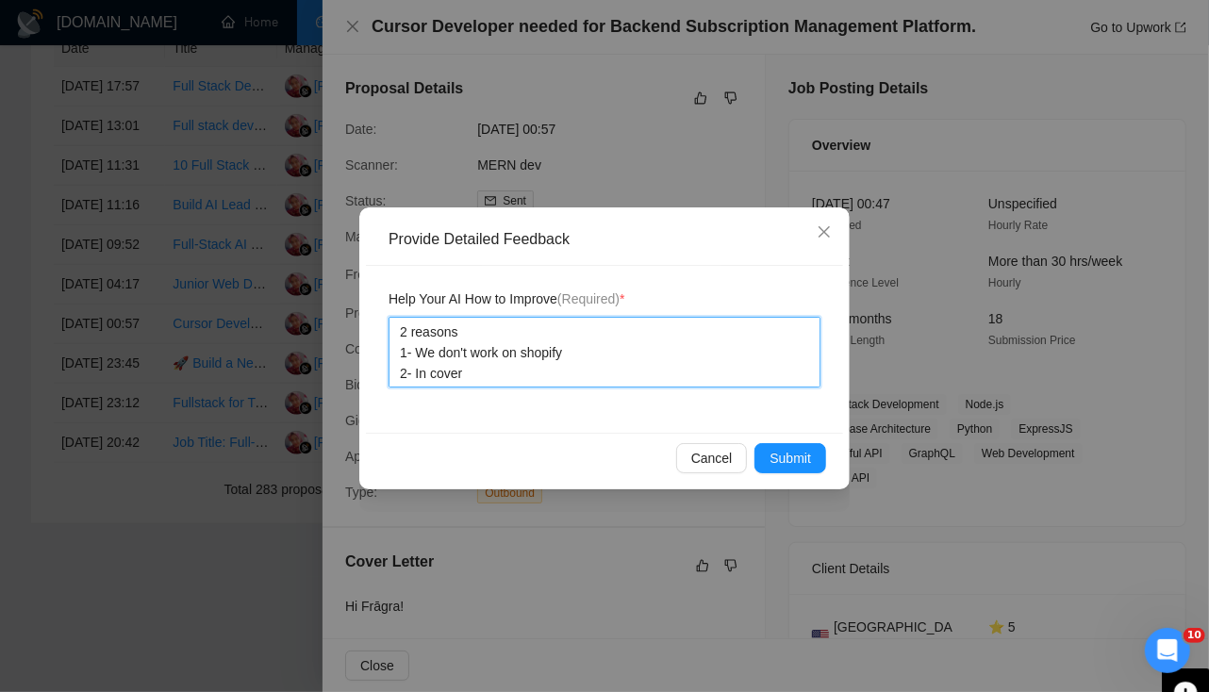
type textarea "2 reasons 1- We don't work on shopify 2- In cover"
type textarea "2 reasons 1- We don't work on shopify 2- In cover le"
type textarea "2 reasons 1- We don't work on shopify 2- In cover let"
type textarea "2 reasons 1- We don't work on shopify 2- In cover lett"
type textarea "2 reasons 1- We don't work on shopify 2- In cover lette"
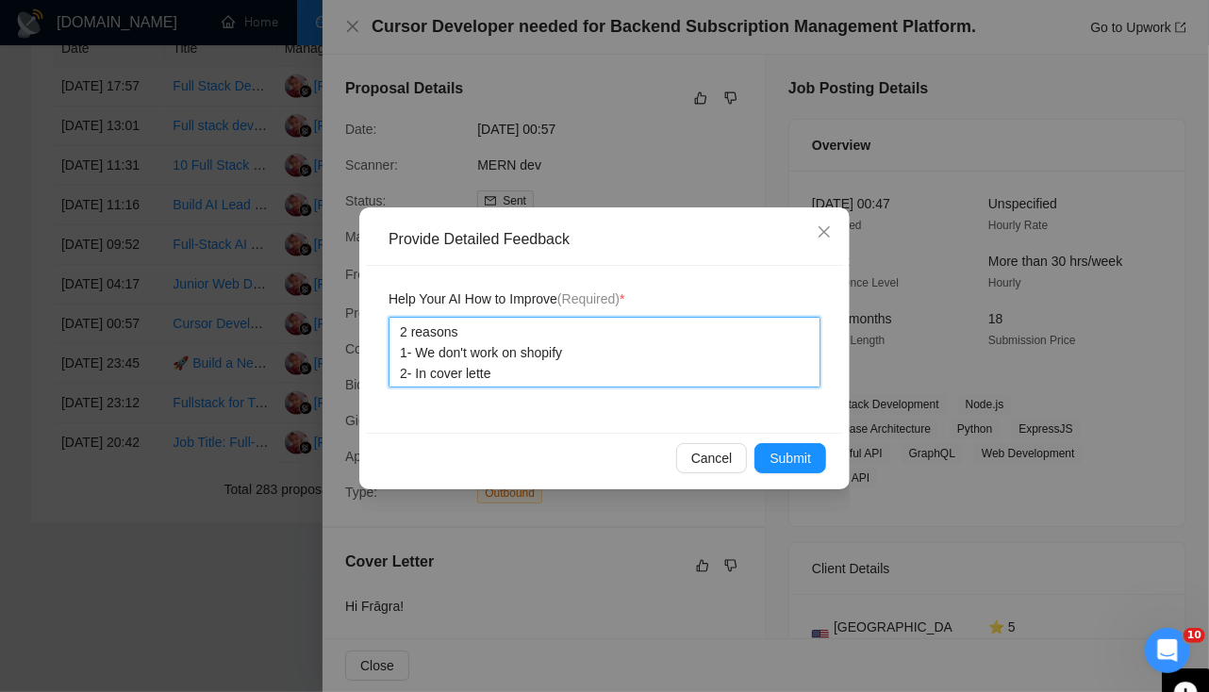
type textarea "2 reasons 1- We don't work on shopify 2- In cover letter"
type textarea "2 reasons 1- We don't work on shopify 2- In cover letter w"
type textarea "2 reasons 1- We don't work on shopify 2- In cover letter we"
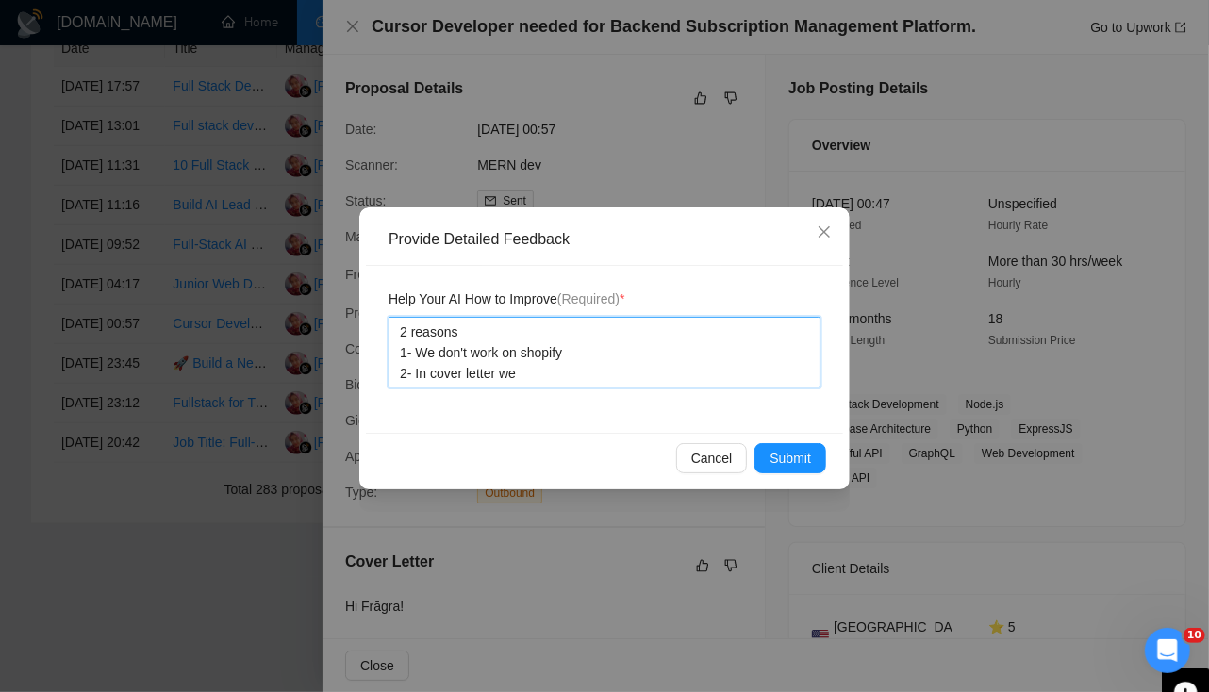
type textarea "2 reasons 1- We don't work on shopify 2- In cover letter we m"
type textarea "2 reasons 1- We don't work on shopify 2- In cover letter we mis"
type textarea "2 reasons 1- We don't work on shopify 2- In cover letter we miss"
type textarea "2 reasons 1- We don't work on shopify 2- In cover letter we misse"
type textarea "2 reasons 1- We don't work on shopify 2- In cover letter we missed"
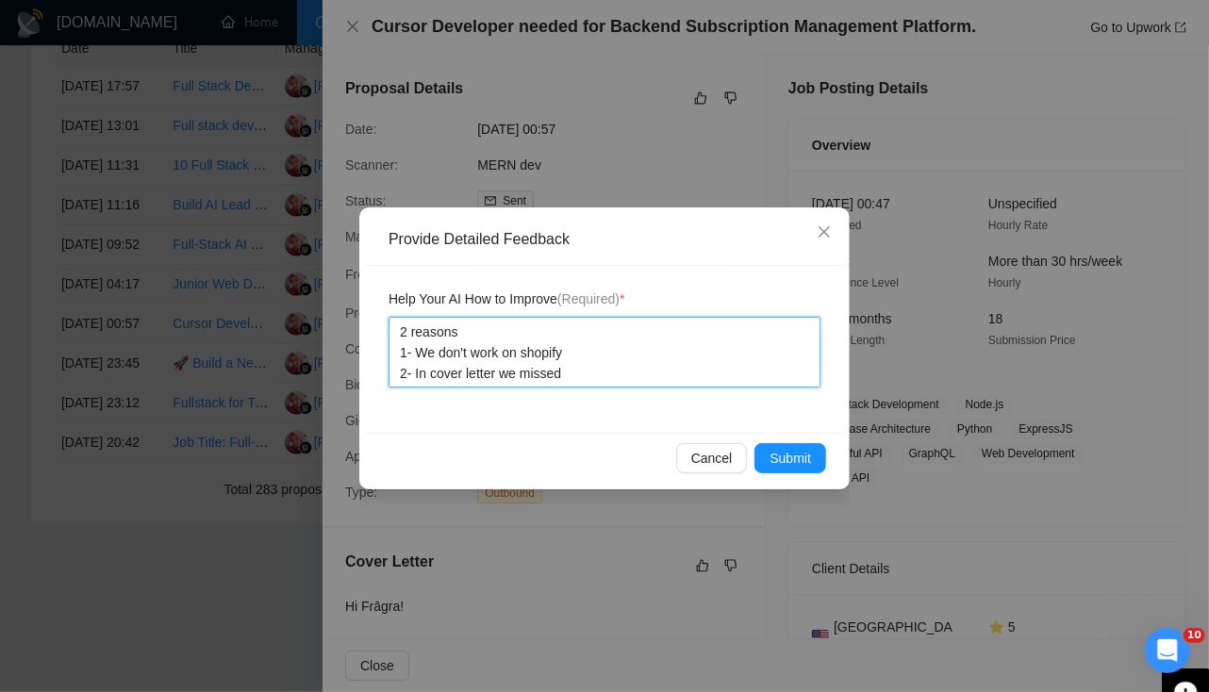
type textarea "2 reasons 1- We don't work on shopify 2- In cover letter we missed"
type textarea "2 reasons 1- We don't work on shopify 2- In cover letter we missed ad"
type textarea "2 reasons 1- We don't work on shopify 2- In cover letter we missed add"
type textarea "2 reasons 1- We don't work on shopify 2- In cover letter we missed addi"
type textarea "2 reasons 1- We don't work on shopify 2- In cover letter we missed adding"
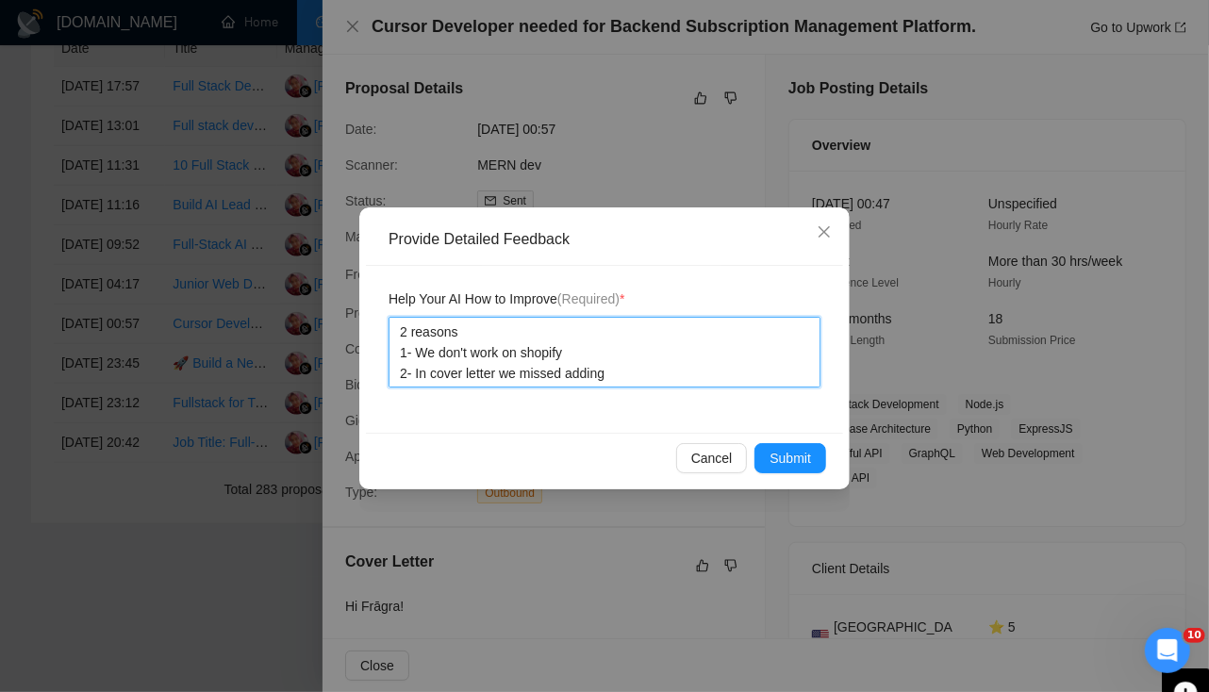
type textarea "2 reasons 1- We don't work on shopify 2- In cover letter we missed adding"
type textarea "2 reasons 1- We don't work on shopify 2- In cover letter we missed adding t"
type textarea "2 reasons 1- We don't work on shopify 2- In cover letter we missed adding te"
type textarea "2 reasons 1- We don't work on shopify 2- In cover letter we missed adding tec"
type textarea "2 reasons 1- We don't work on shopify 2- In cover letter we missed adding tech"
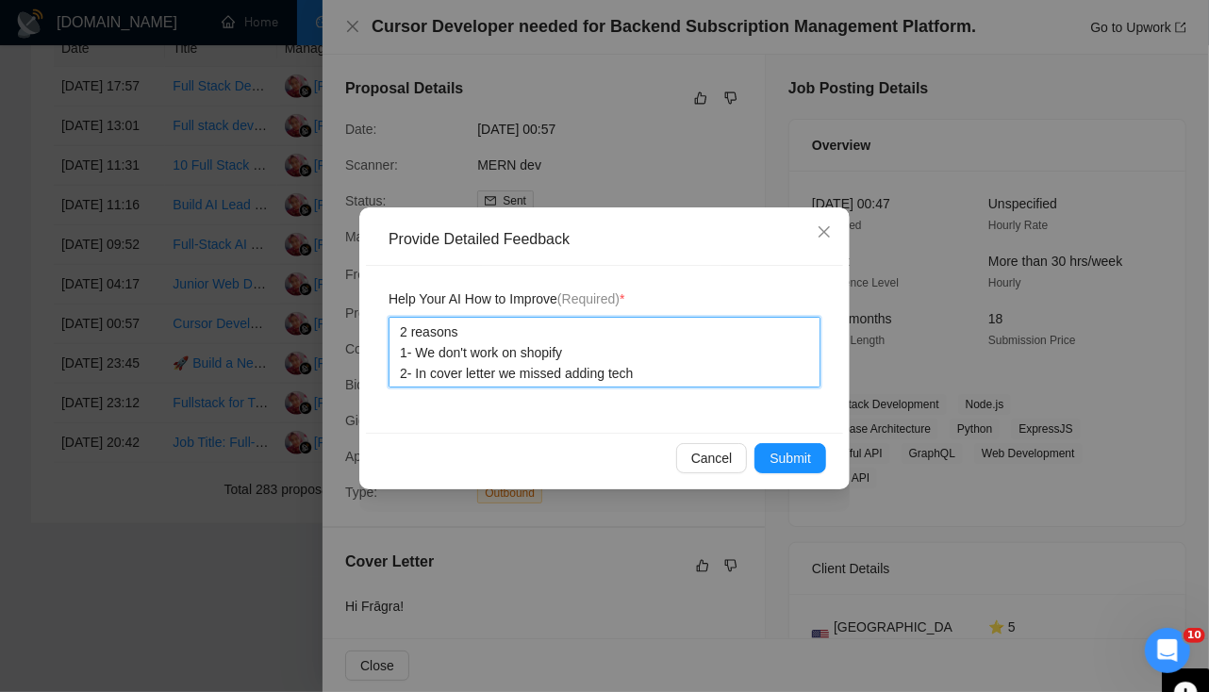
type textarea "2 reasons 1- We don't work on shopify 2- In cover letter we missed adding tech"
type textarea "2 reasons 1- We don't work on shopify 2- In cover letter we missed adding tech s"
type textarea "2 reasons 1- We don't work on shopify 2- In cover letter we missed adding tech …"
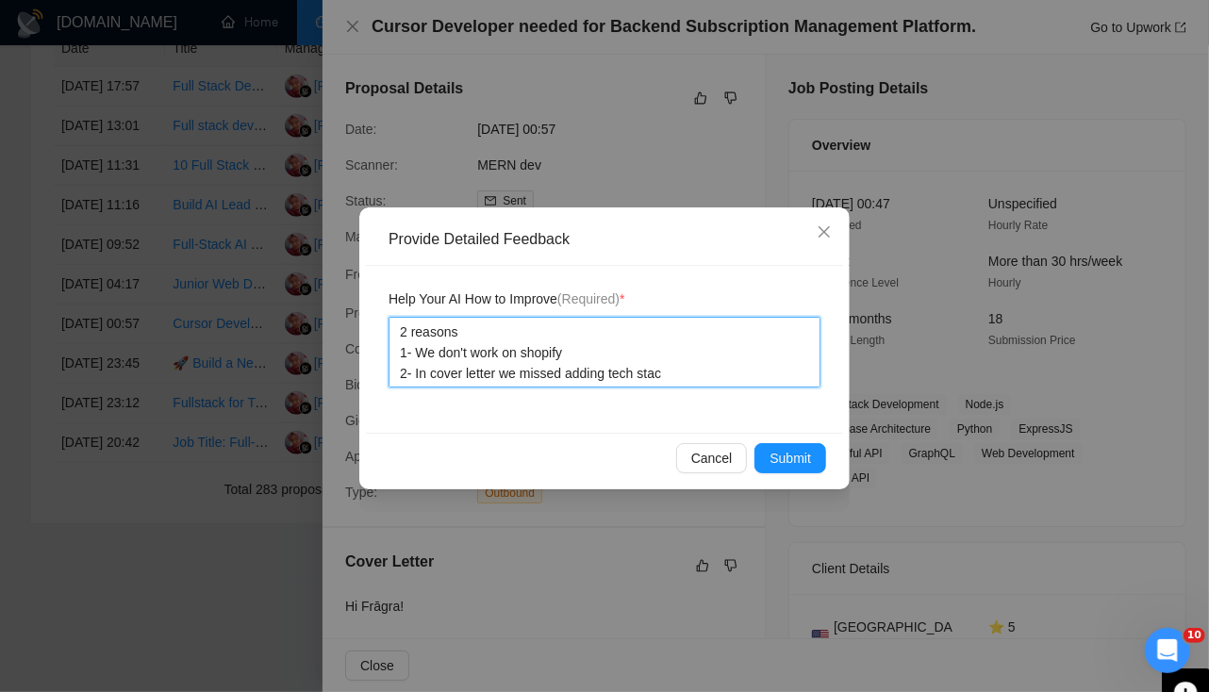
type textarea "2 reasons 1- We don't work on shopify 2- In cover letter we missed adding tech …"
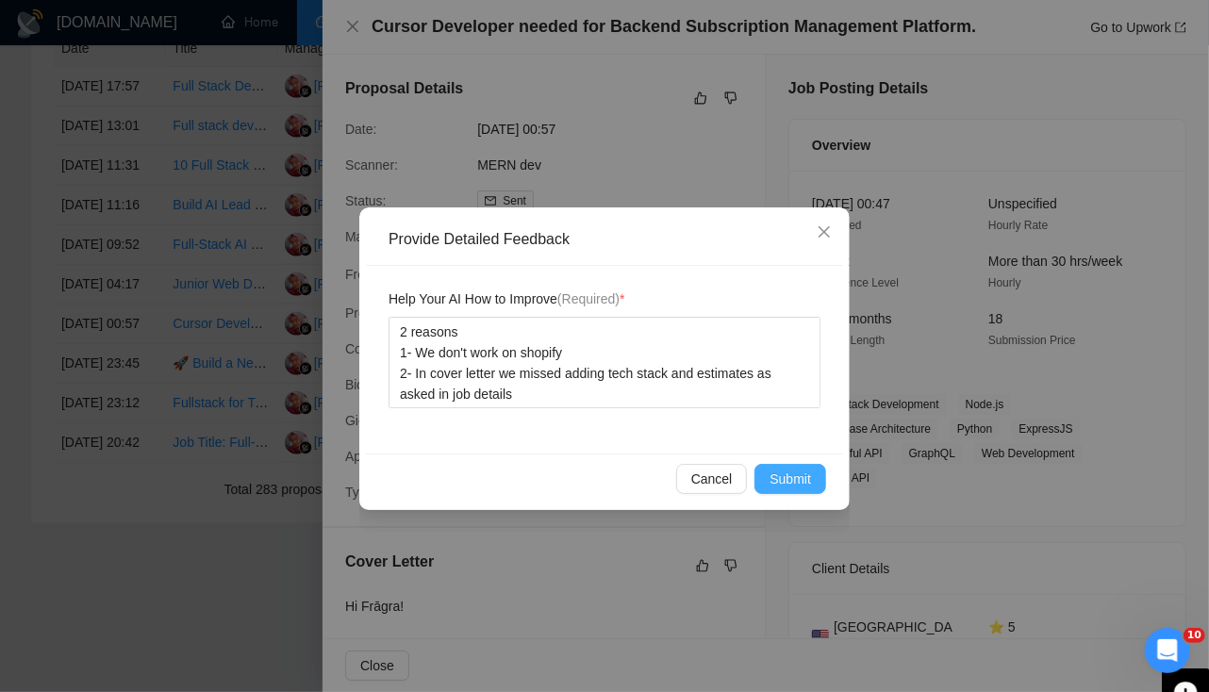
click at [799, 488] on button "Submit" at bounding box center [790, 479] width 72 height 30
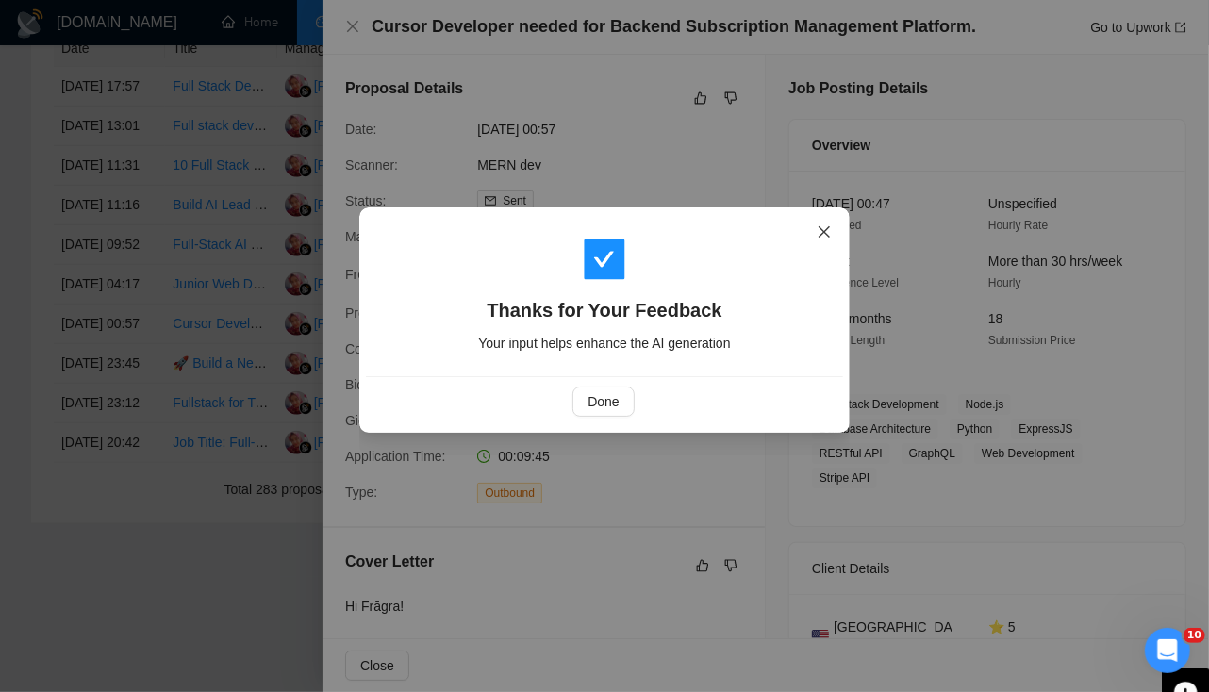
click at [825, 241] on span "Close" at bounding box center [824, 232] width 51 height 51
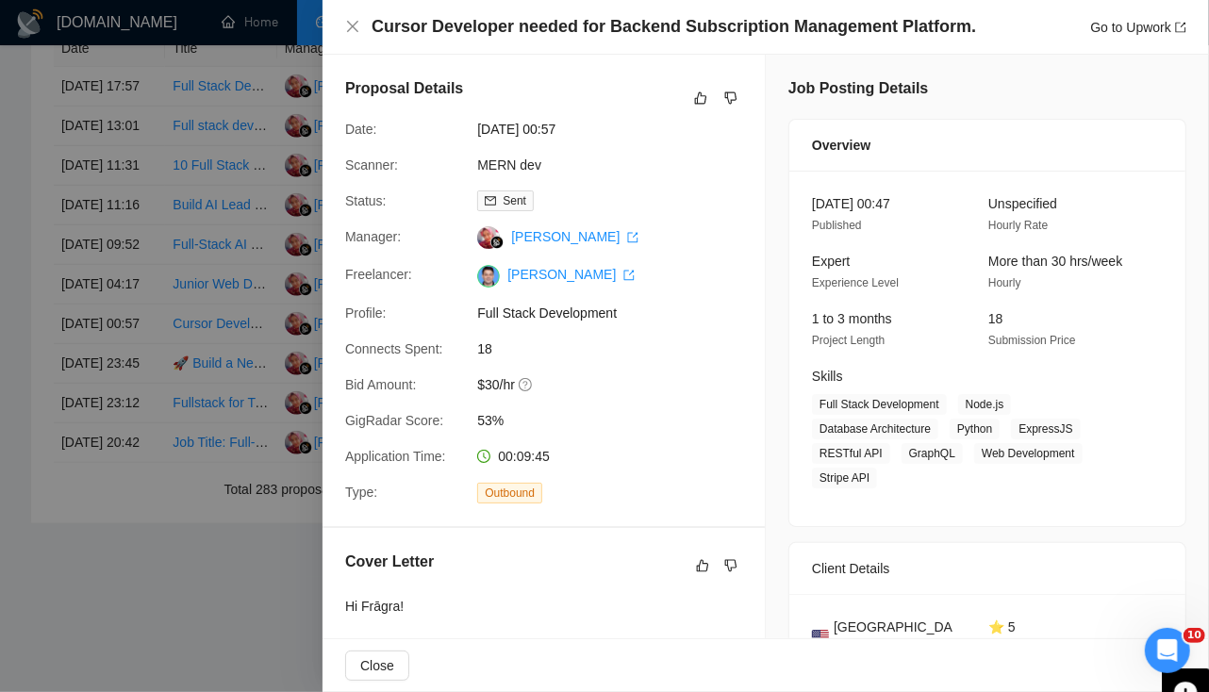
click at [347, 15] on div "Cursor Developer needed for Backend Subscription Management Platform. Go to Upw…" at bounding box center [765, 27] width 841 height 24
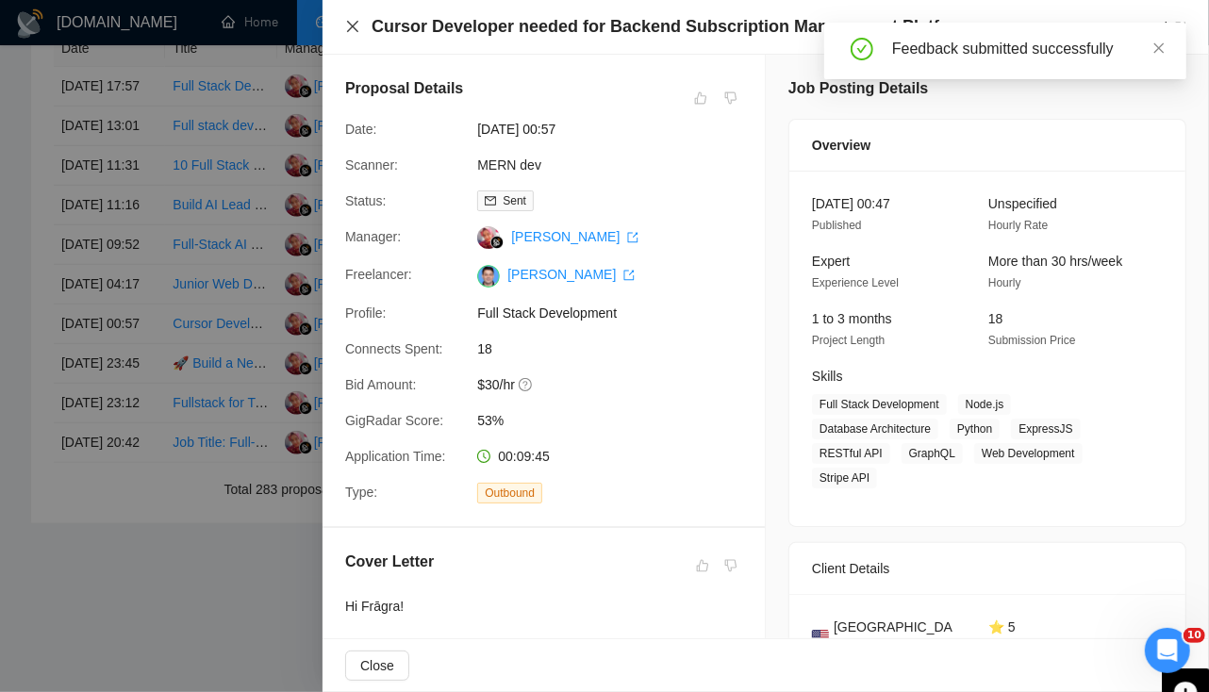
click at [351, 20] on icon "close" at bounding box center [352, 26] width 15 height 15
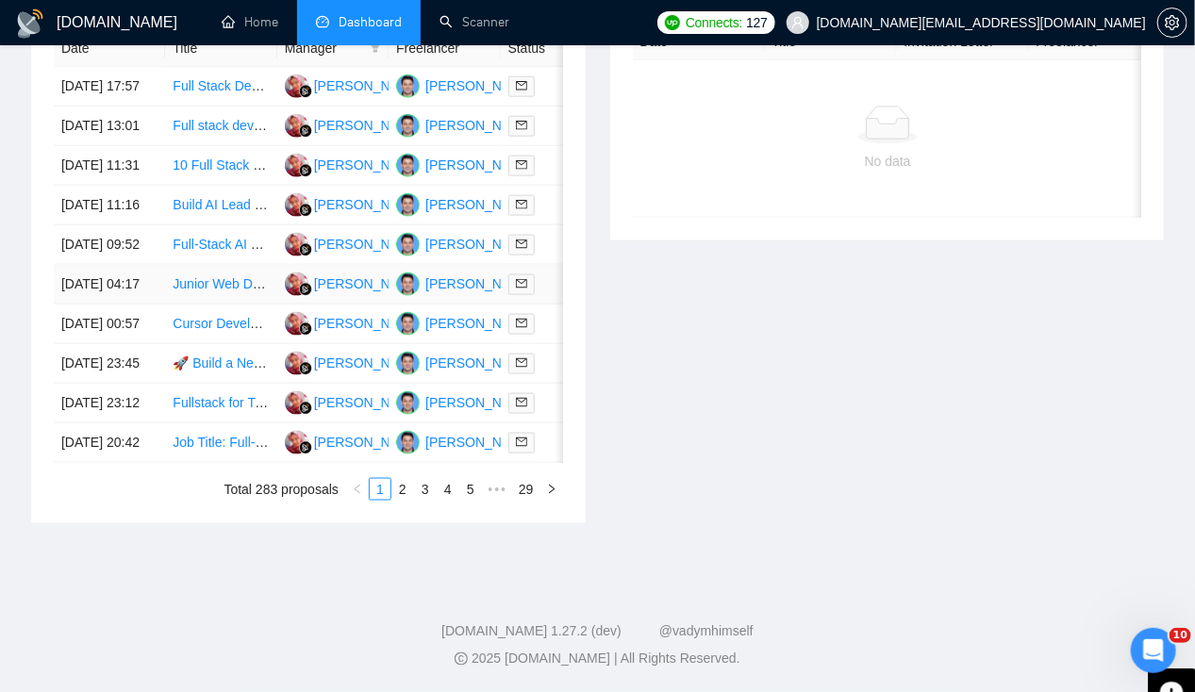
click at [84, 305] on td "[DATE] 04:17" at bounding box center [109, 285] width 111 height 40
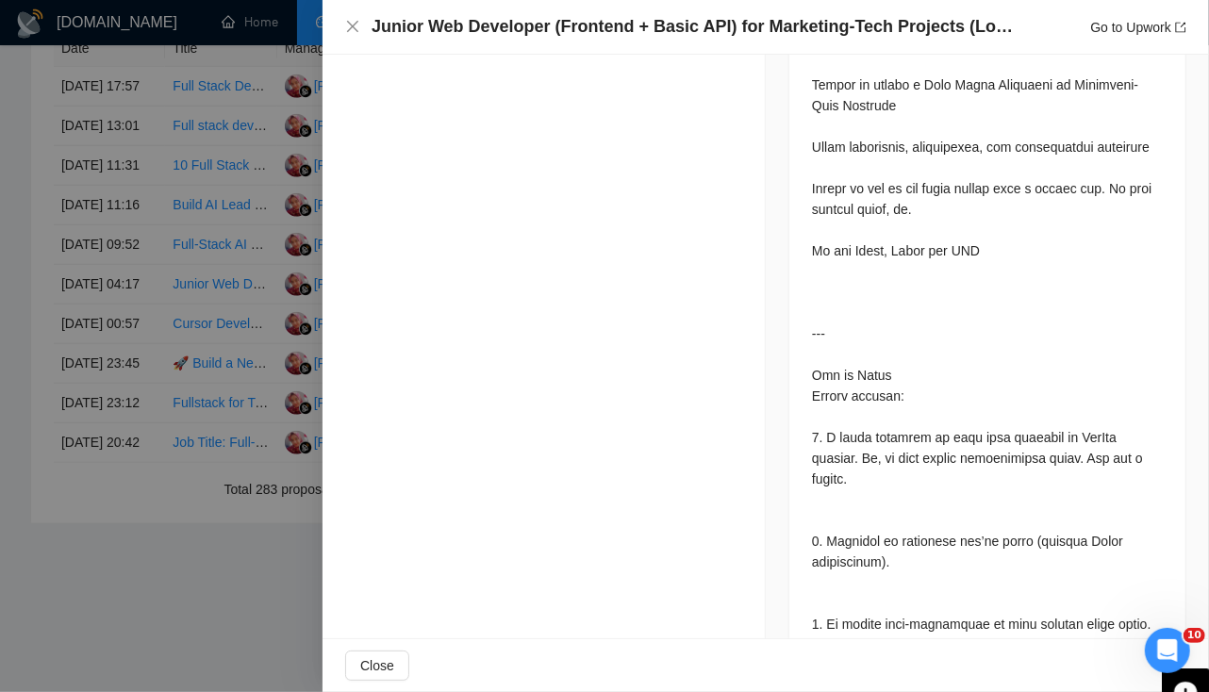
scroll to position [2505, 0]
drag, startPoint x: 816, startPoint y: 498, endPoint x: 965, endPoint y: 540, distance: 155.8
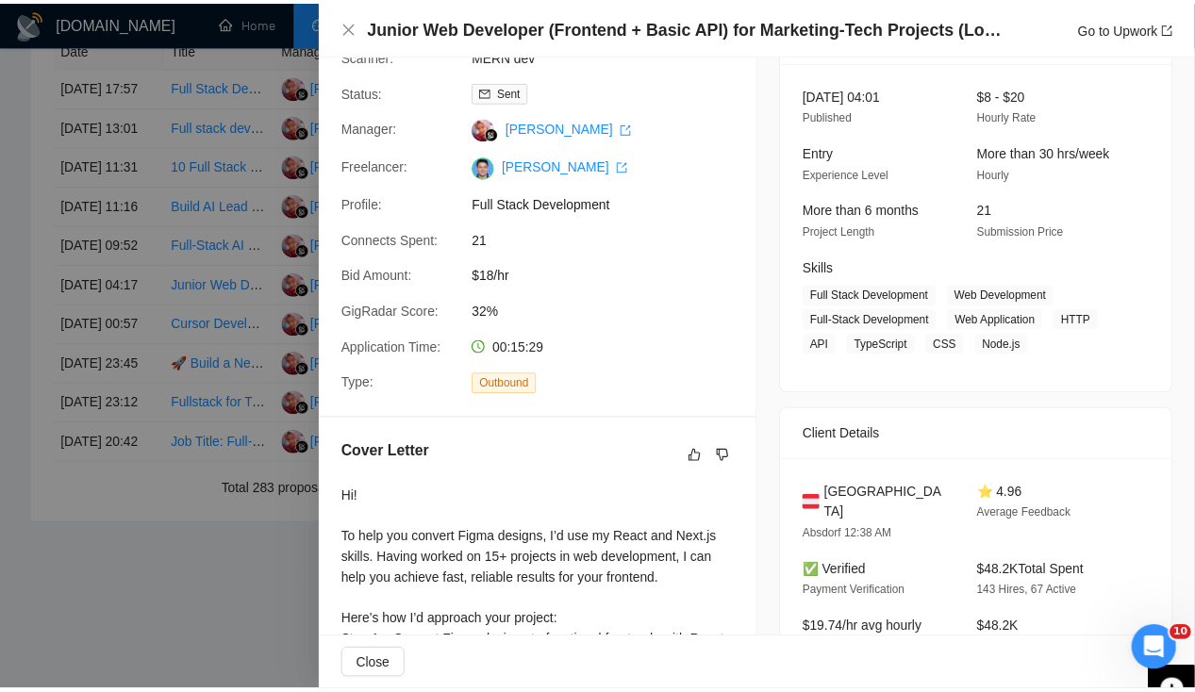
scroll to position [106, 0]
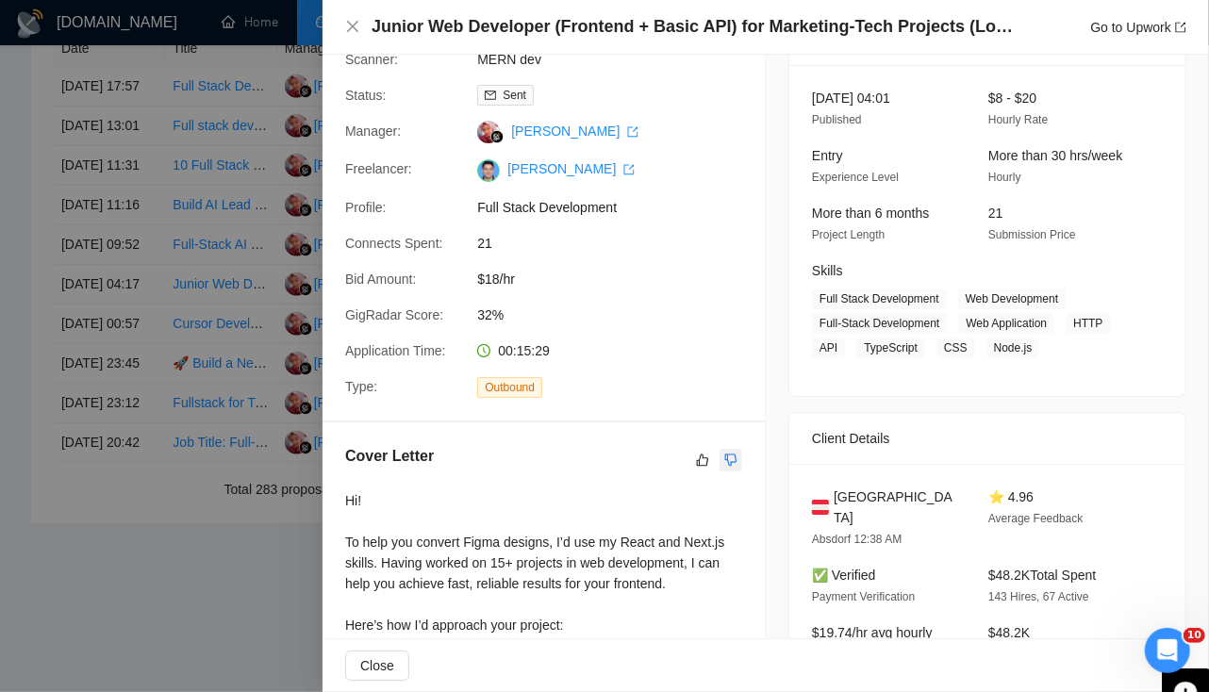
click at [730, 463] on icon "dislike" at bounding box center [730, 460] width 13 height 15
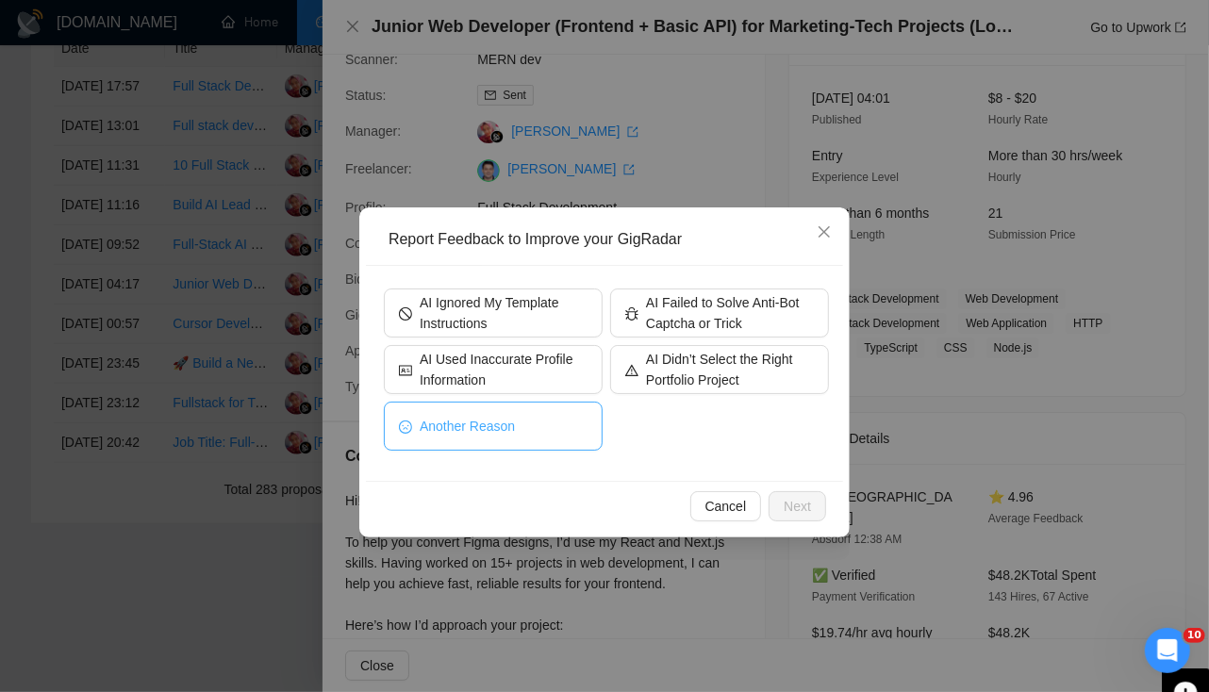
click at [486, 443] on button "Another Reason" at bounding box center [493, 426] width 219 height 49
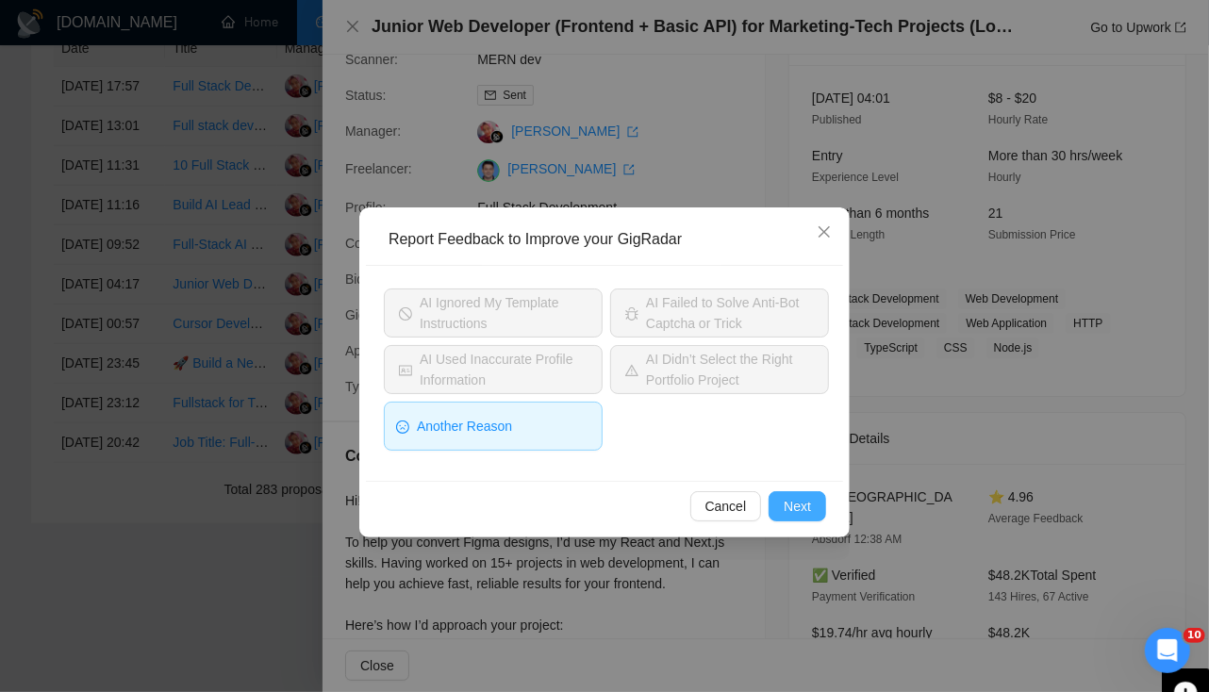
click at [796, 498] on span "Next" at bounding box center [796, 506] width 27 height 21
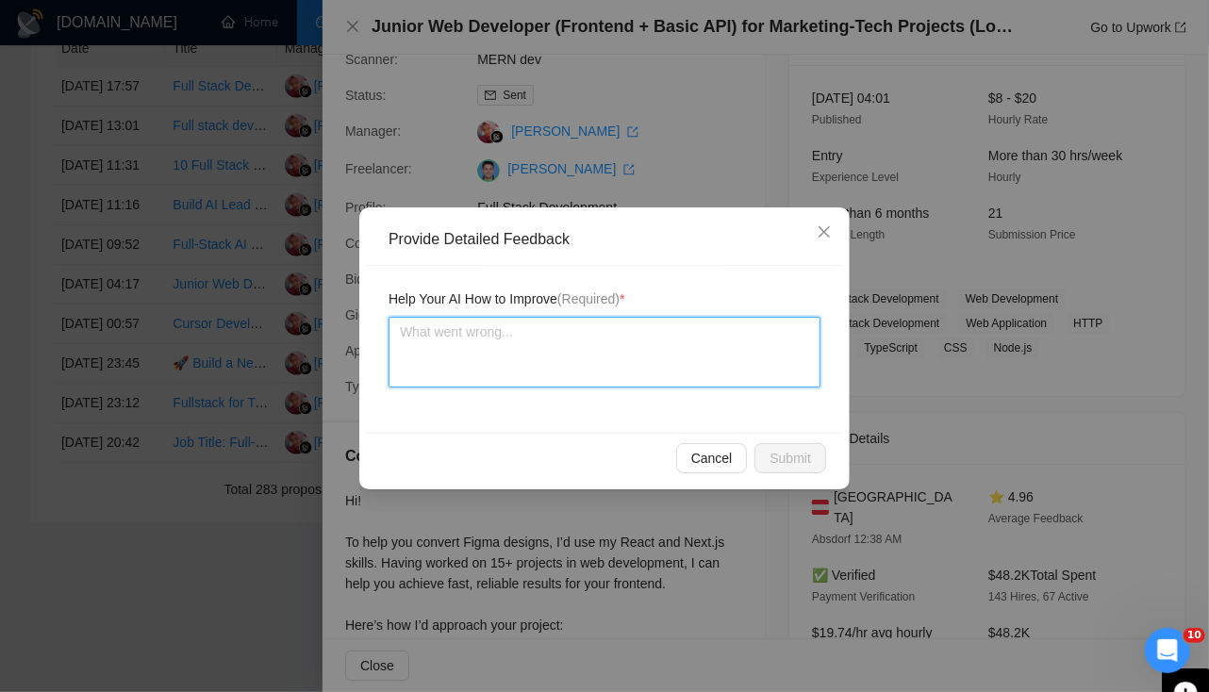
click at [548, 354] on textarea at bounding box center [604, 352] width 432 height 71
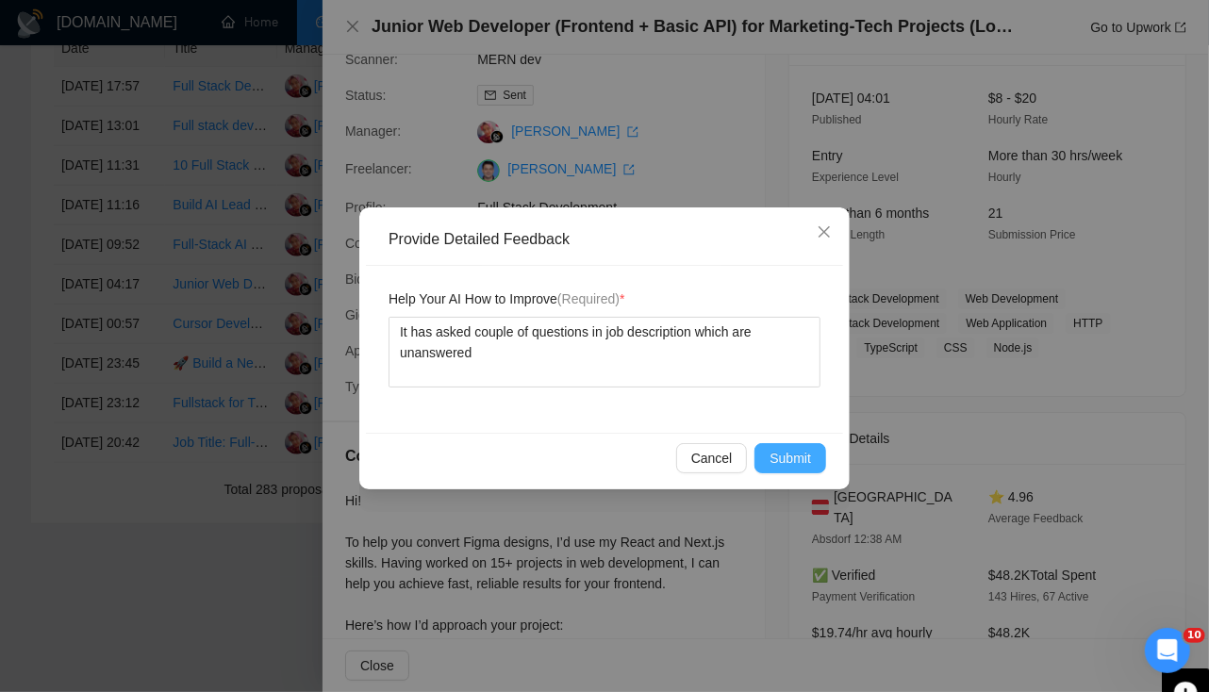
click at [783, 458] on span "Submit" at bounding box center [789, 458] width 41 height 21
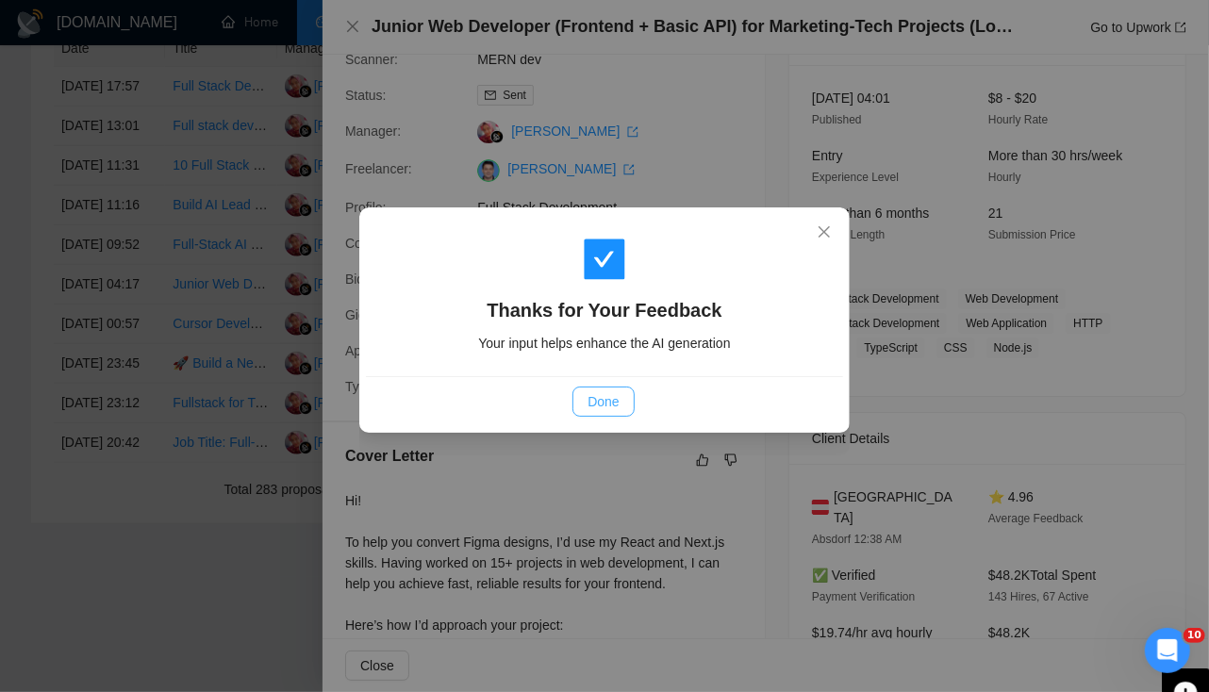
click at [604, 407] on span "Done" at bounding box center [602, 401] width 31 height 21
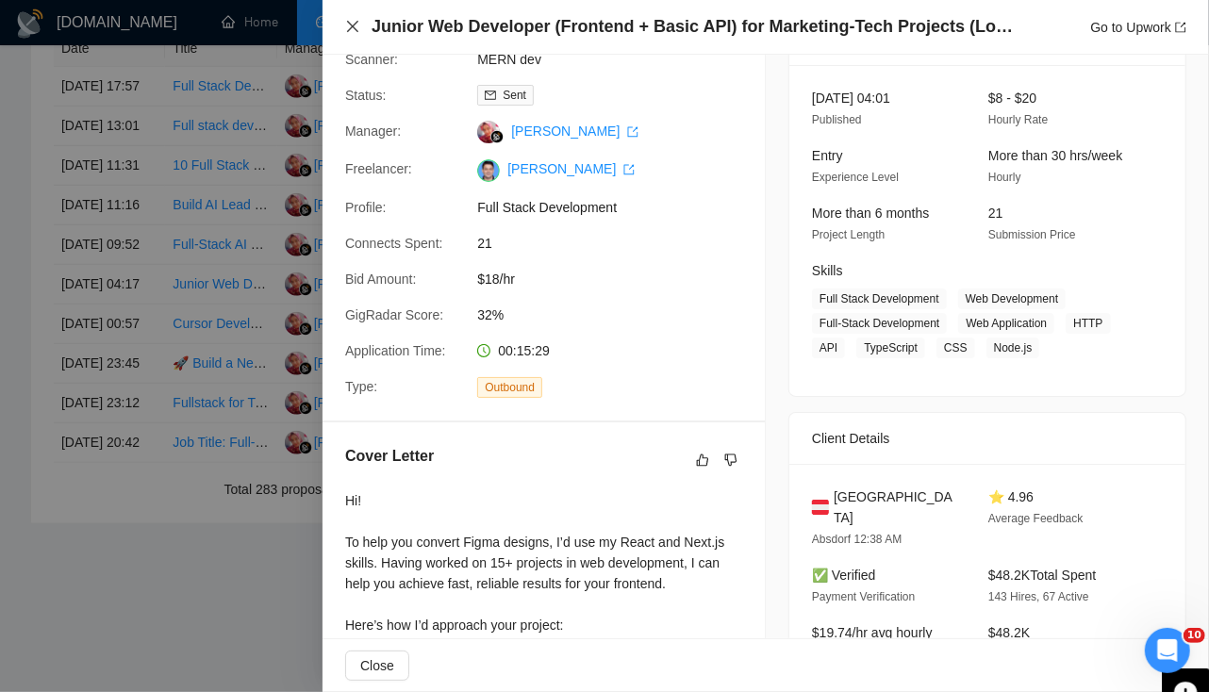
click at [351, 31] on icon "close" at bounding box center [352, 26] width 15 height 15
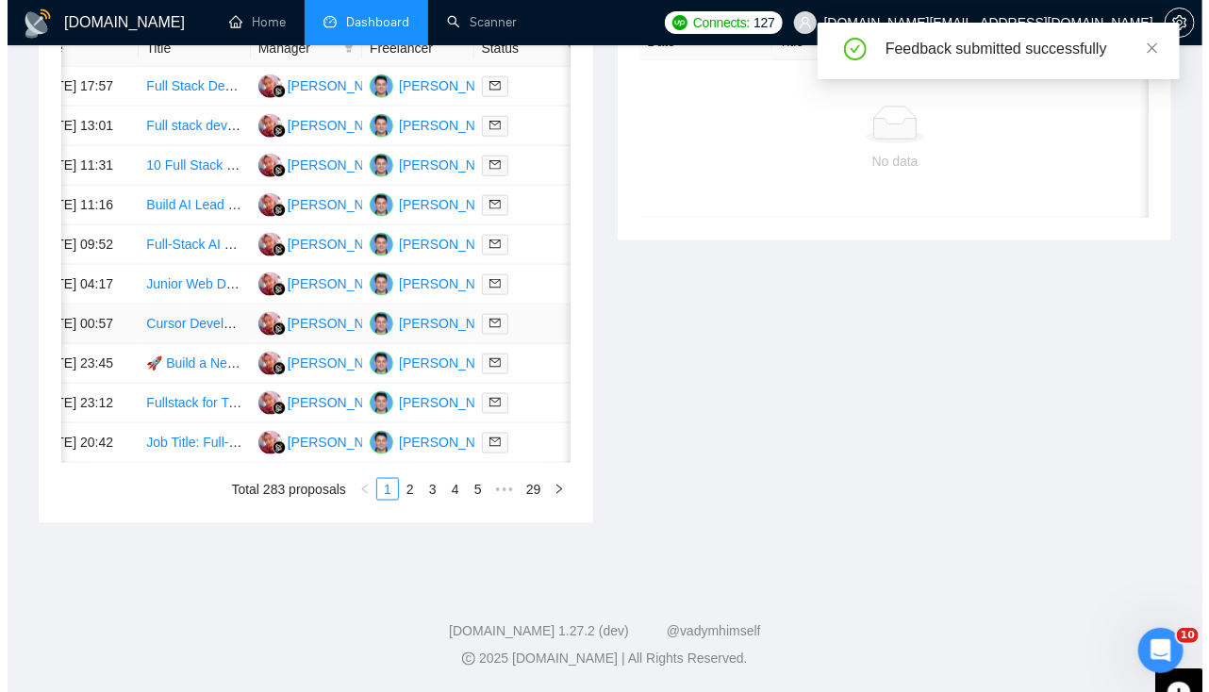
scroll to position [0, 0]
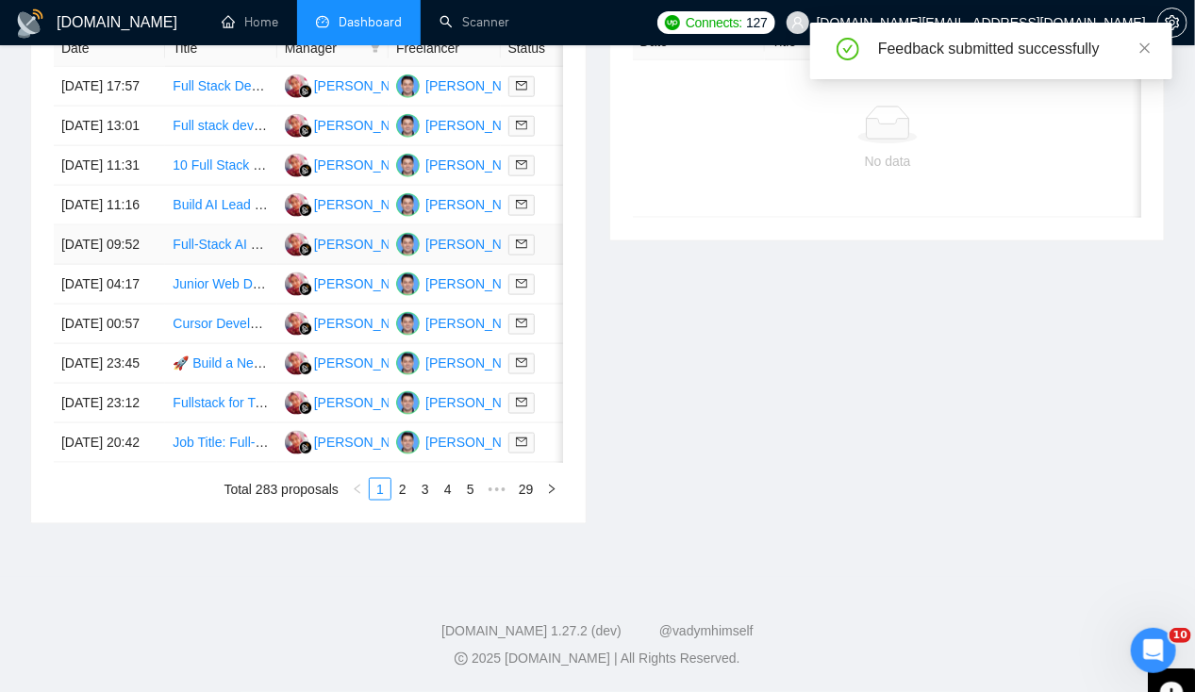
click at [113, 265] on td "[DATE] 09:52" at bounding box center [109, 245] width 111 height 40
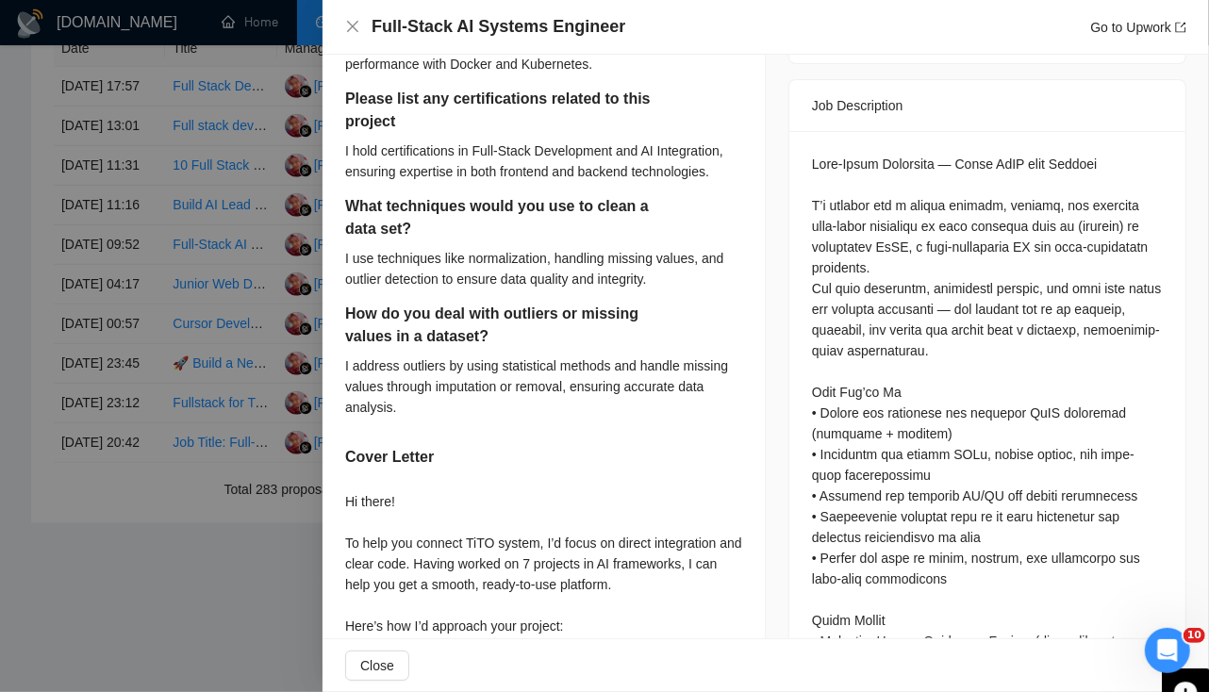
scroll to position [788, 0]
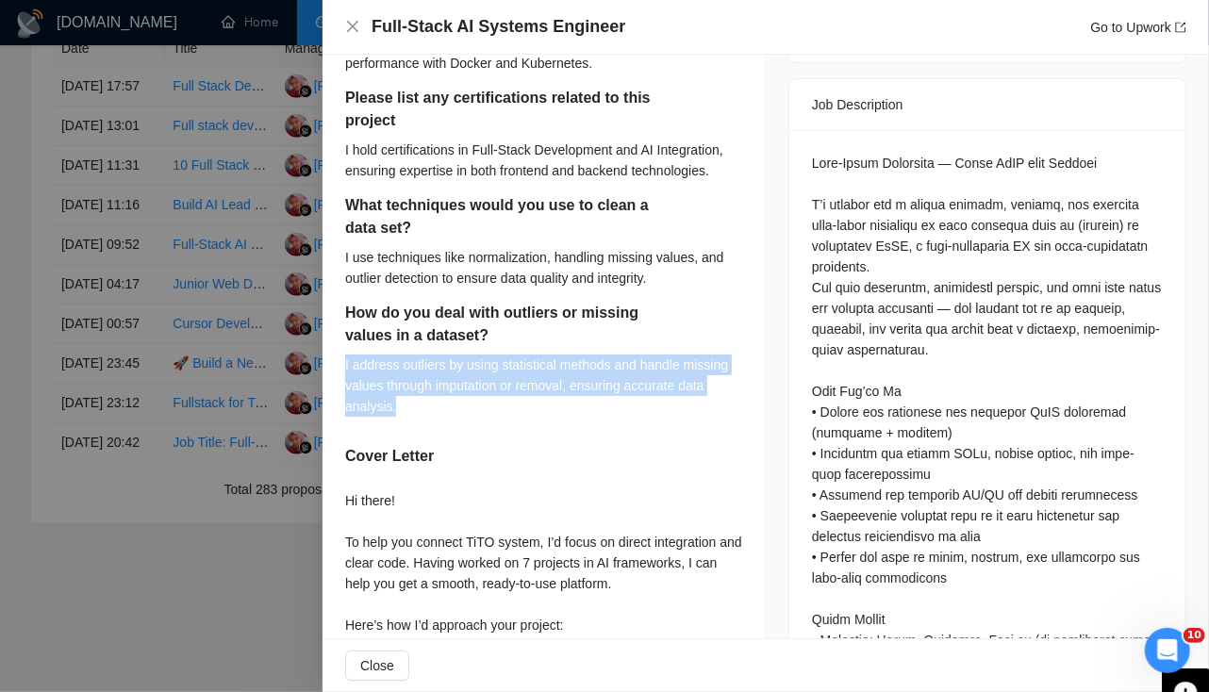
drag, startPoint x: 344, startPoint y: 368, endPoint x: 469, endPoint y: 413, distance: 132.4
click at [469, 413] on div "1. Describe a complex full-stack project you built end-to-end. What frameworks …" at bounding box center [543, 348] width 442 height 1216
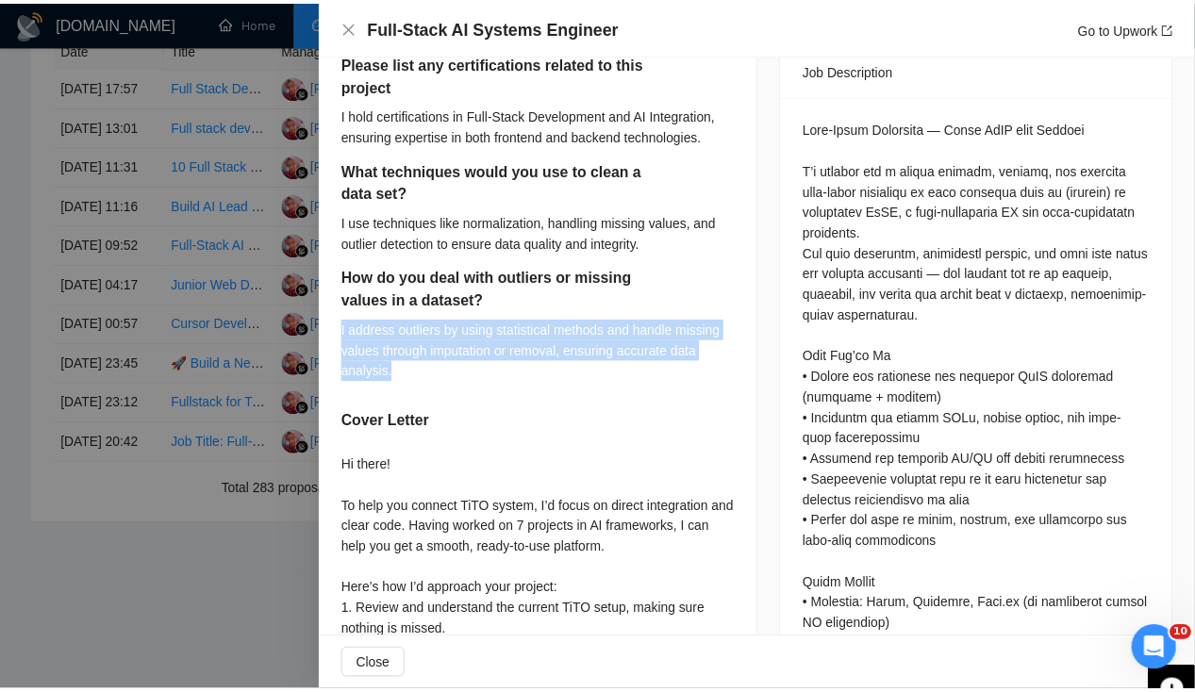
scroll to position [854, 0]
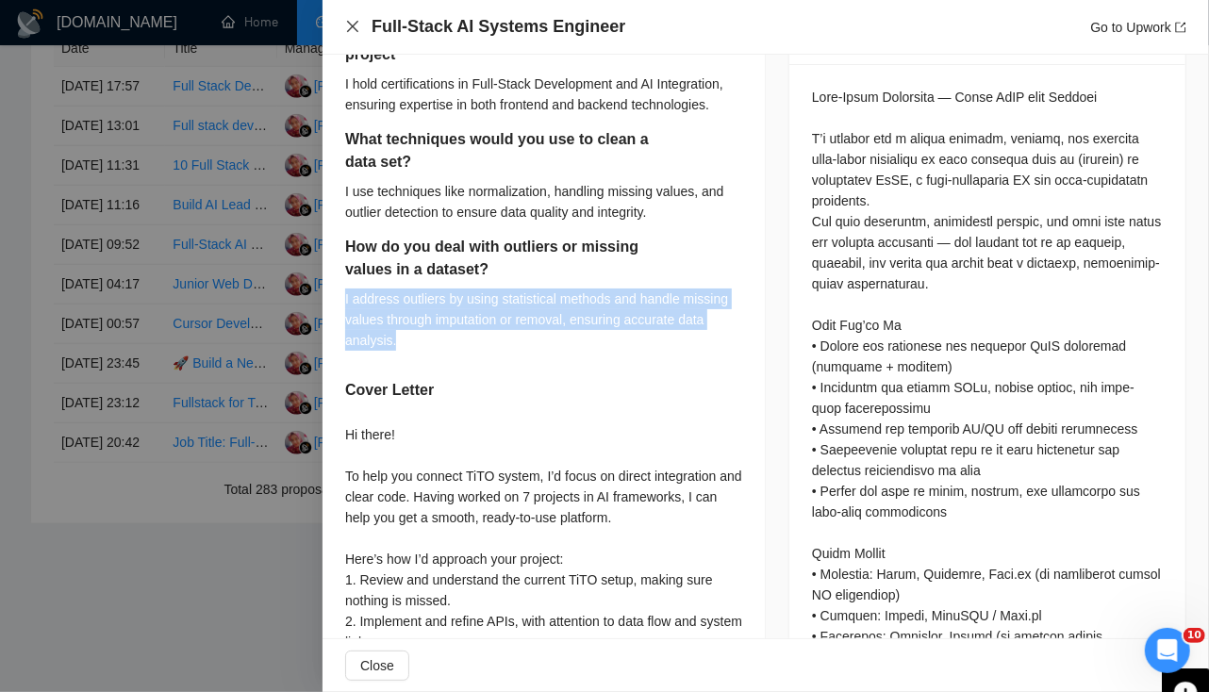
click at [356, 23] on icon "close" at bounding box center [352, 26] width 11 height 11
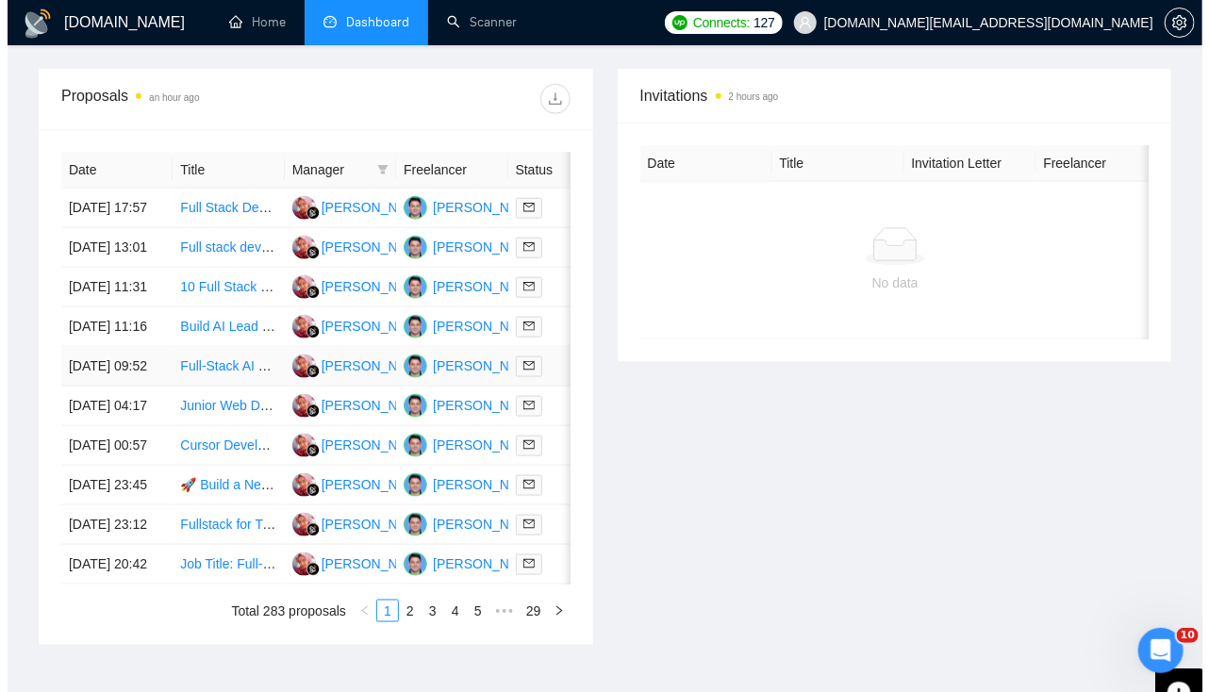
scroll to position [710, 0]
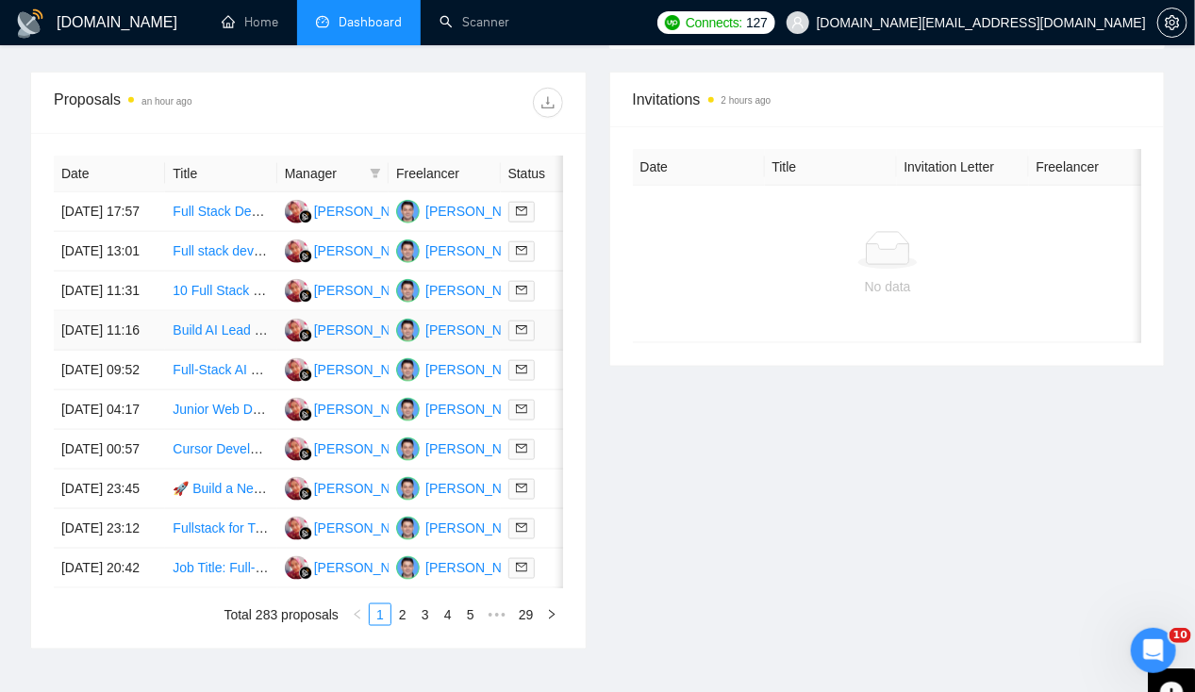
click at [91, 351] on td "[DATE] 11:16" at bounding box center [109, 331] width 111 height 40
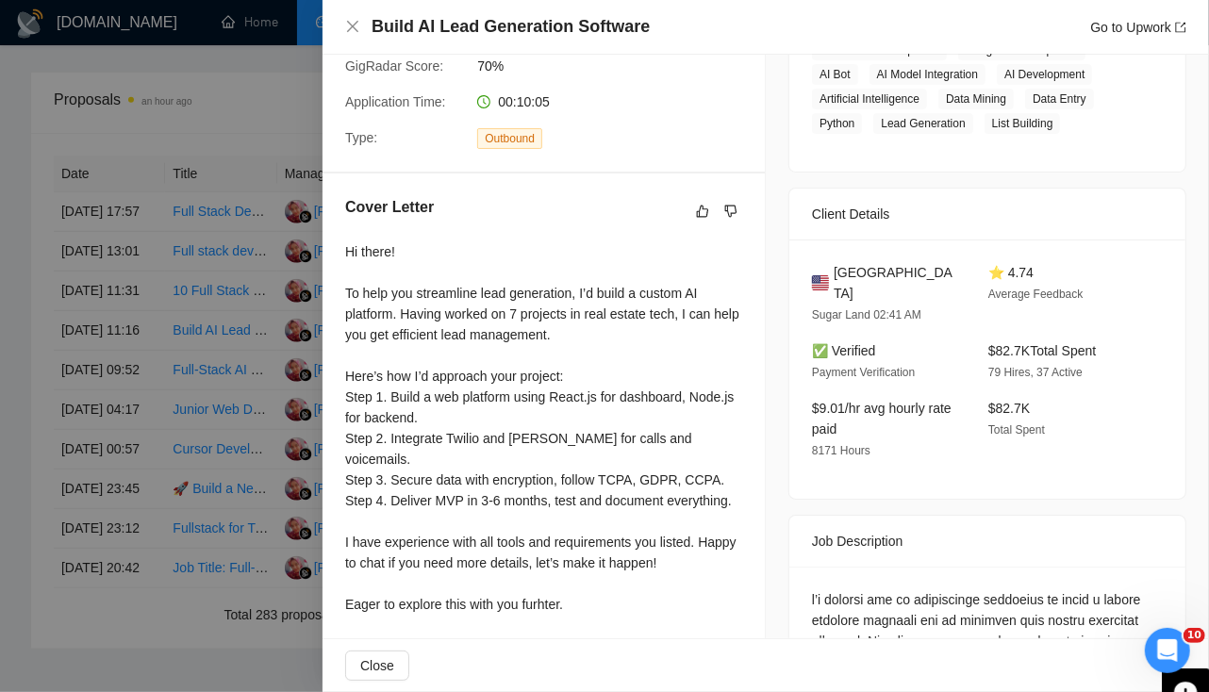
scroll to position [0, 0]
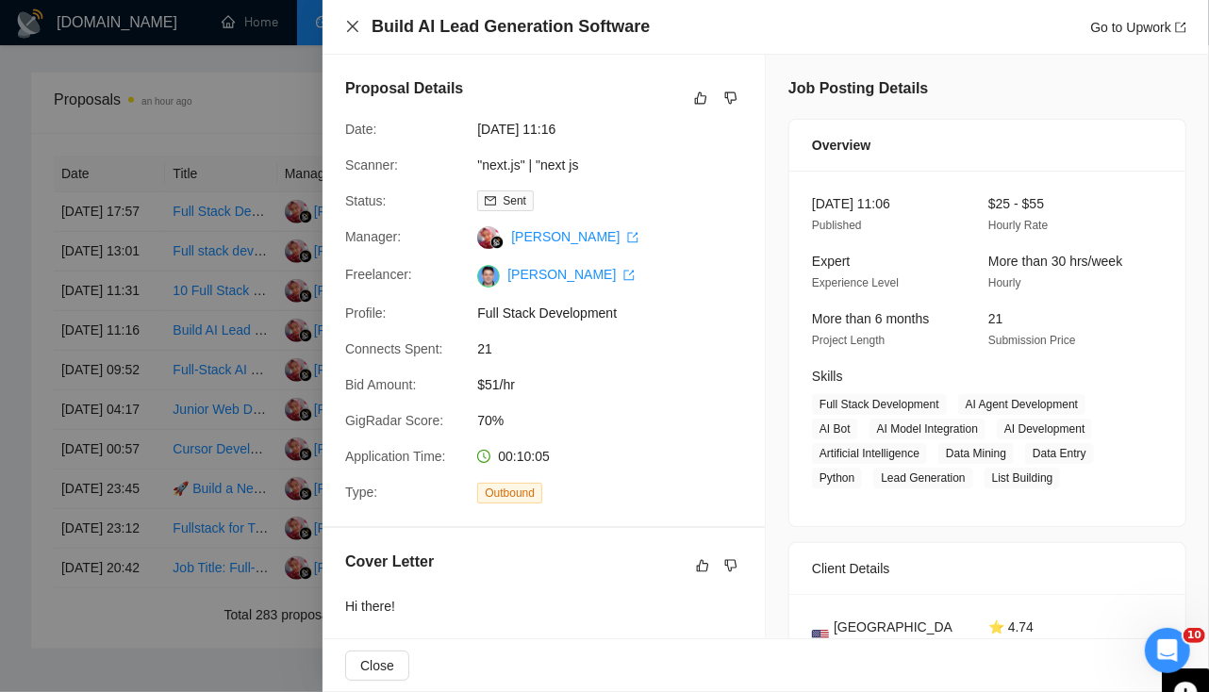
click at [351, 26] on icon "close" at bounding box center [352, 26] width 15 height 15
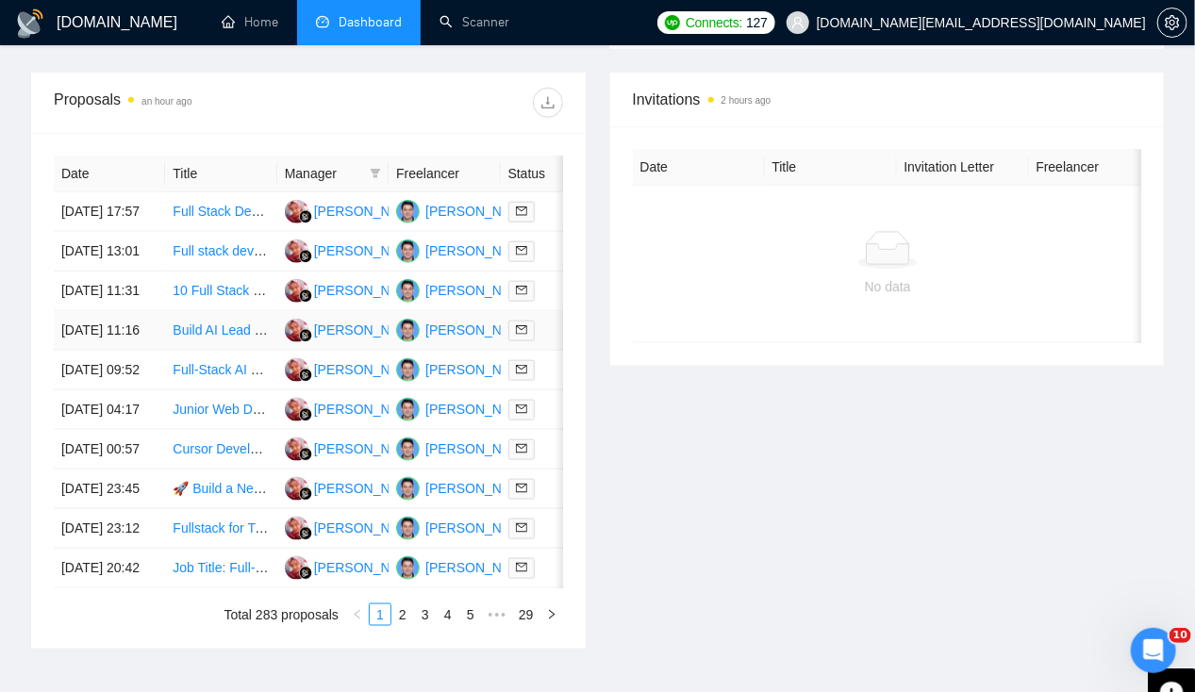
click at [89, 351] on td "[DATE] 11:16" at bounding box center [109, 331] width 111 height 40
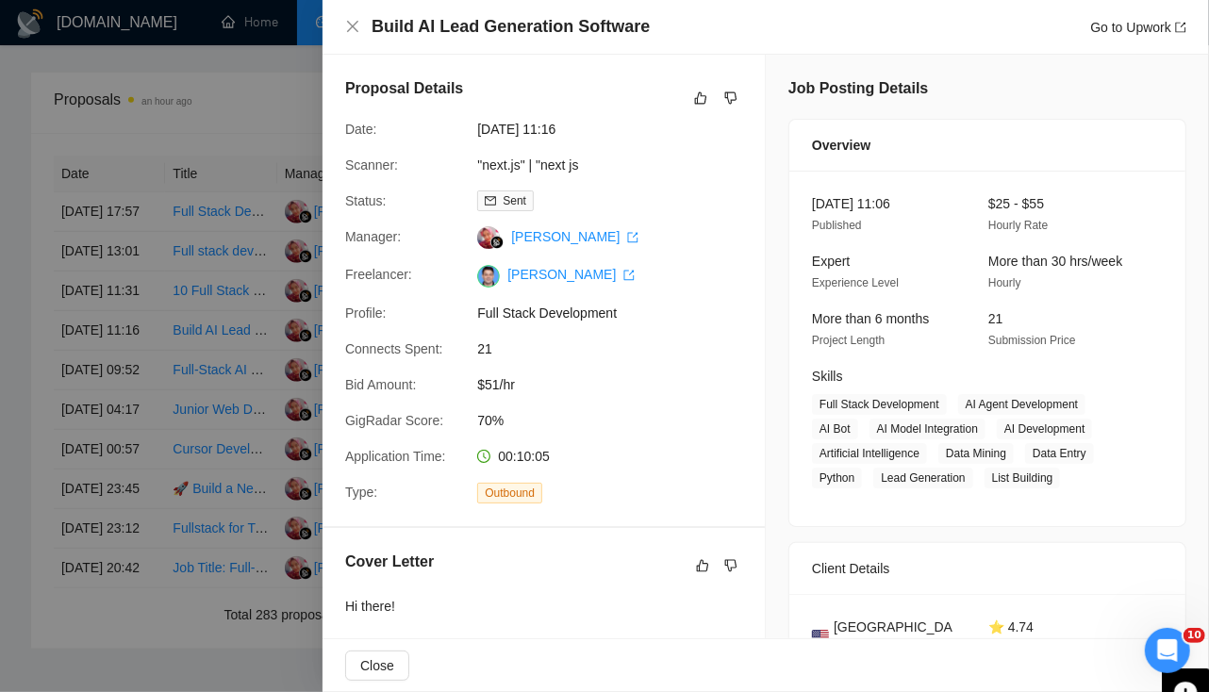
click at [89, 357] on div at bounding box center [604, 346] width 1209 height 692
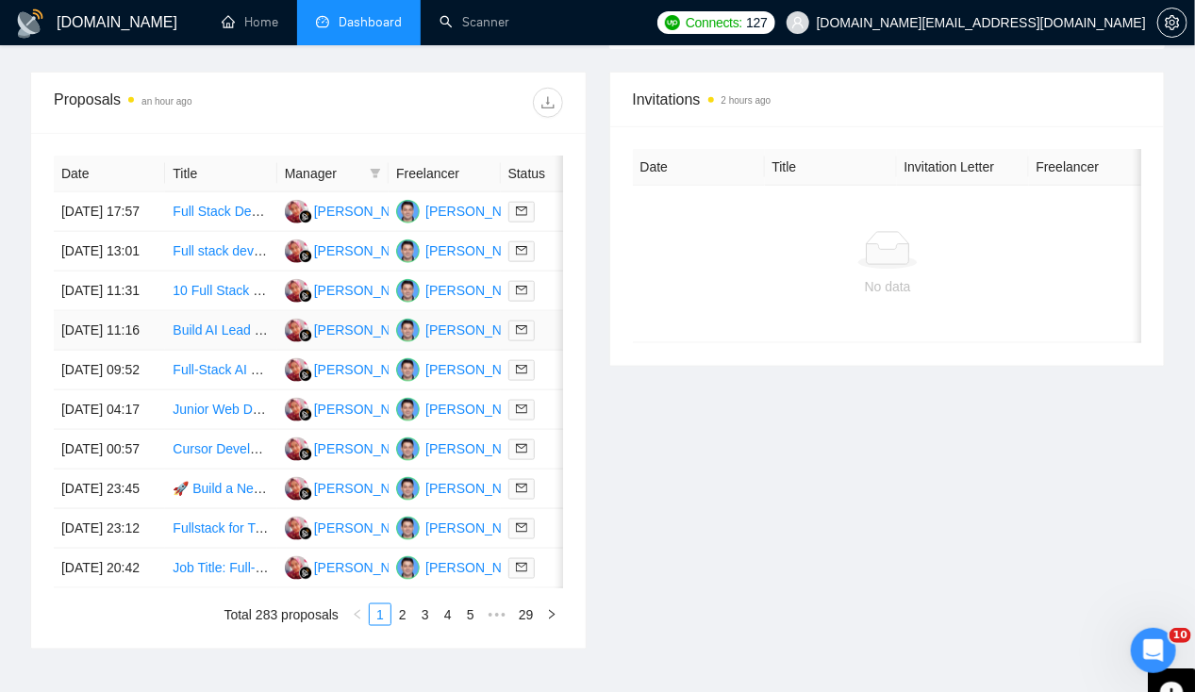
click at [96, 351] on td "[DATE] 11:16" at bounding box center [109, 331] width 111 height 40
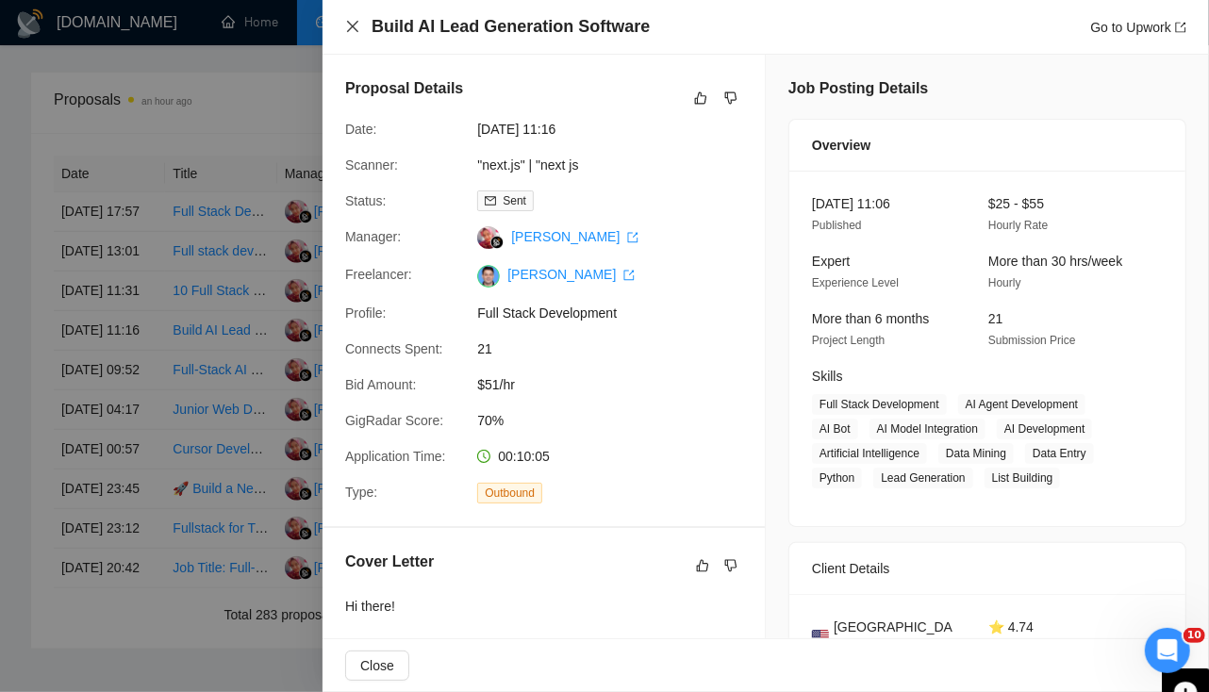
click at [350, 30] on icon "close" at bounding box center [352, 26] width 15 height 15
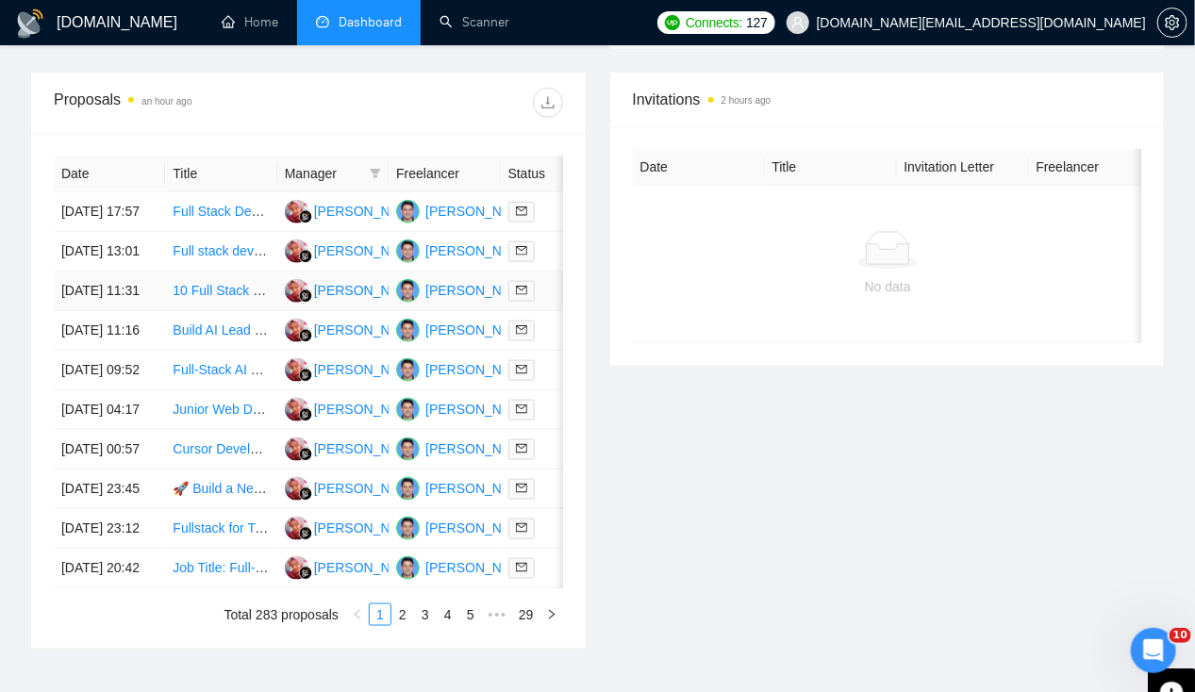
click at [86, 298] on td "[DATE] 11:31" at bounding box center [109, 292] width 111 height 40
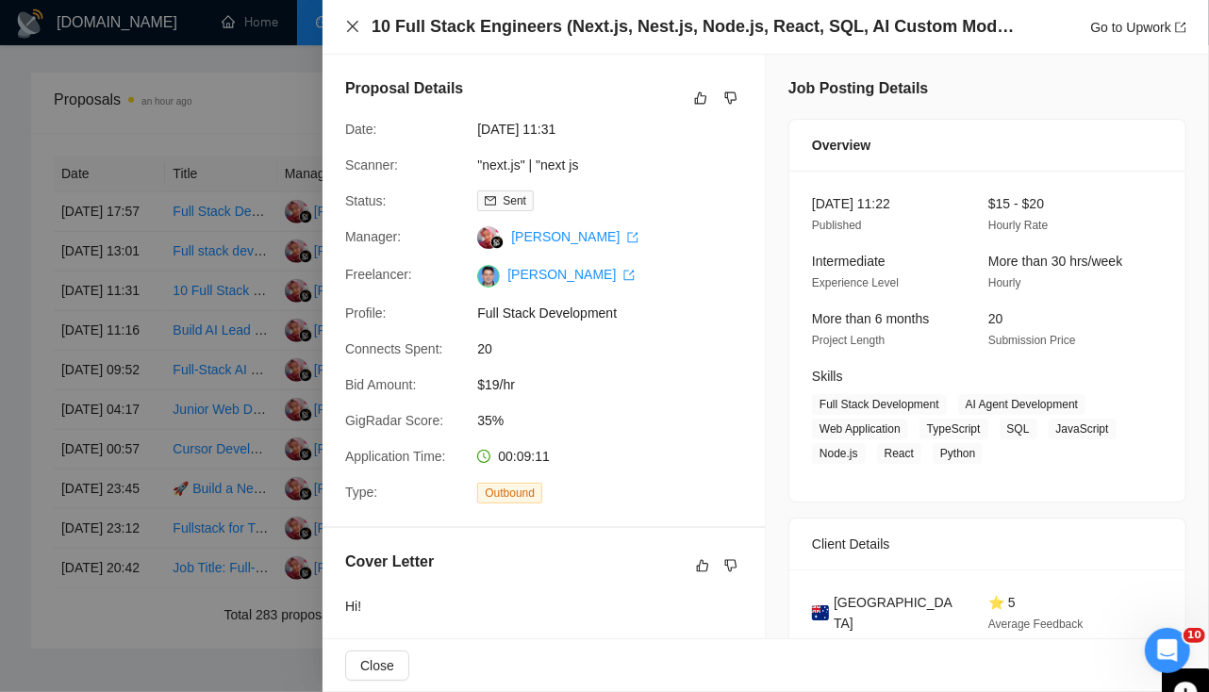
click at [354, 21] on icon "close" at bounding box center [352, 26] width 15 height 15
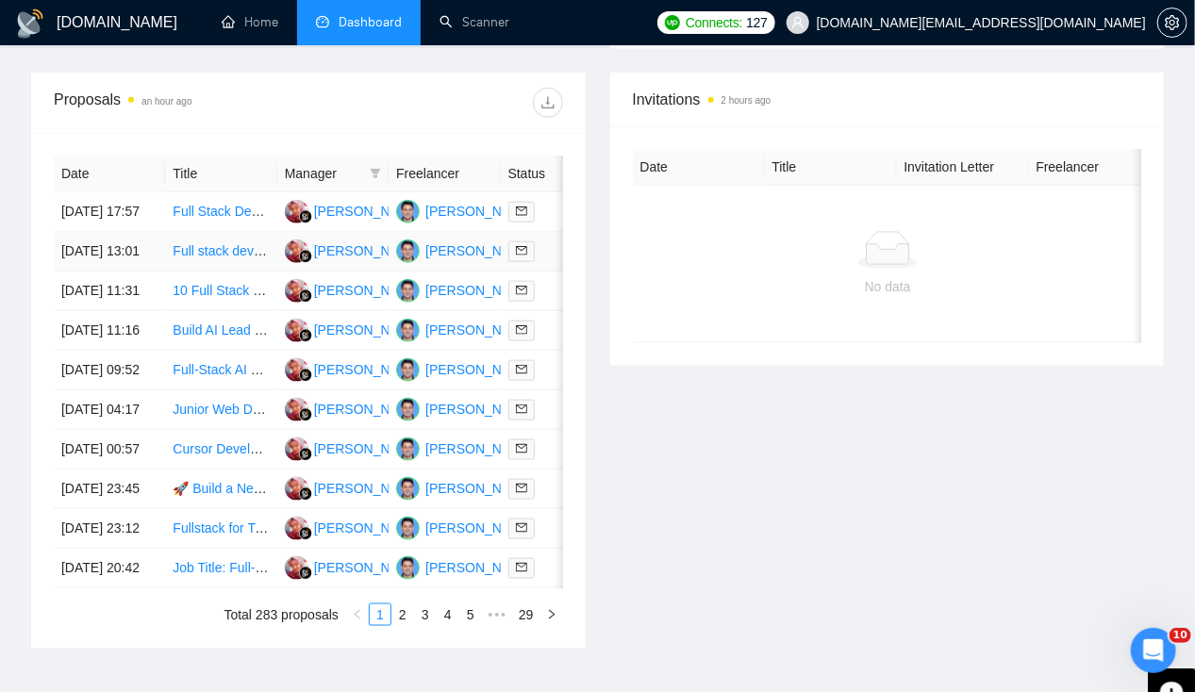
click at [75, 248] on td "[DATE] 13:01" at bounding box center [109, 252] width 111 height 40
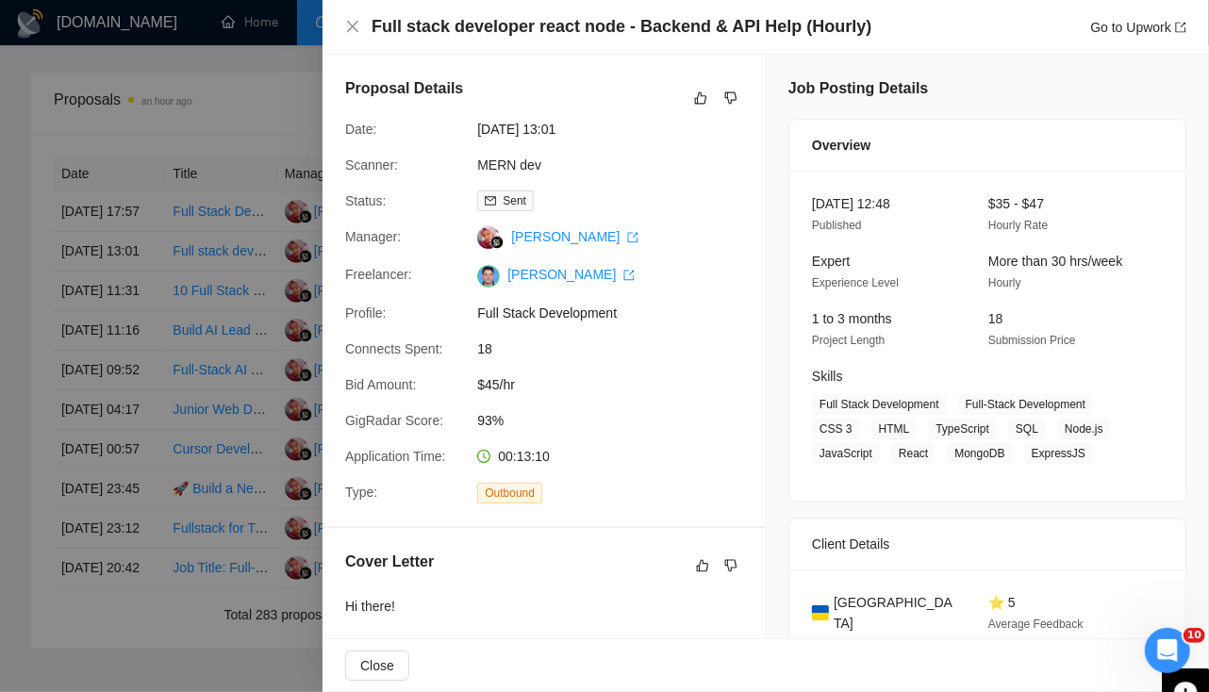
click at [361, 28] on div "Full stack developer react node - Backend & API Help (Hourly) Go to Upwork" at bounding box center [765, 27] width 841 height 24
click at [353, 31] on icon "close" at bounding box center [352, 26] width 15 height 15
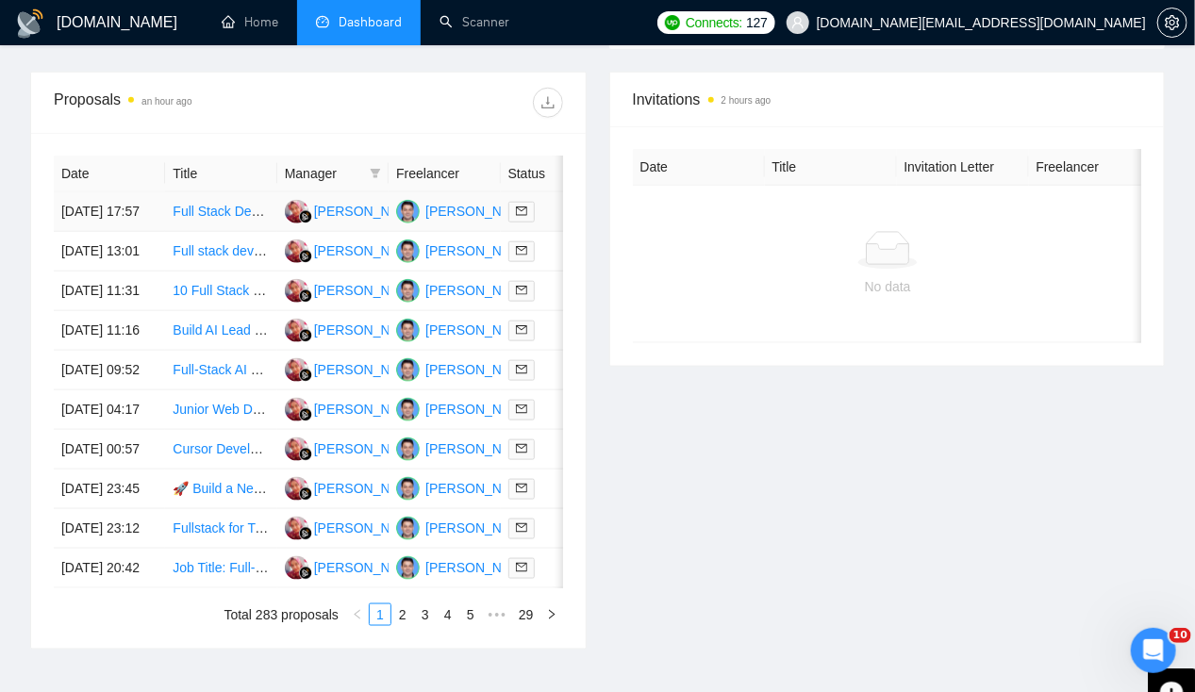
click at [115, 192] on td "[DATE] 17:57" at bounding box center [109, 212] width 111 height 40
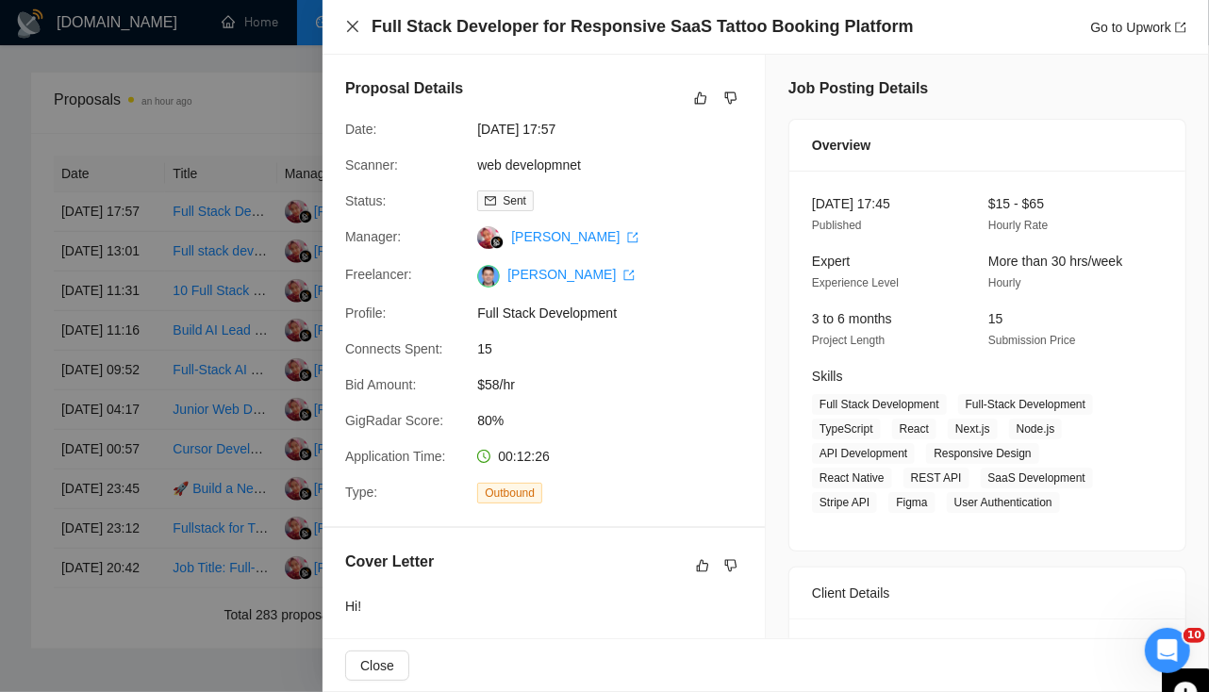
click at [354, 22] on icon "close" at bounding box center [352, 26] width 15 height 15
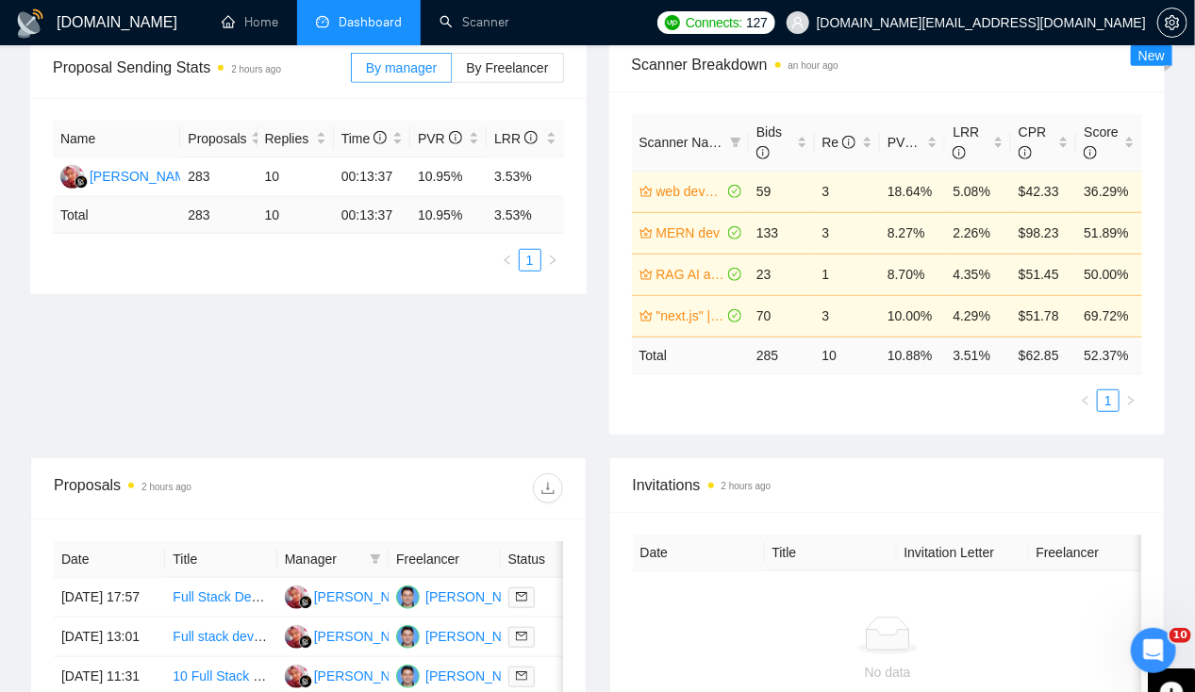
scroll to position [326, 0]
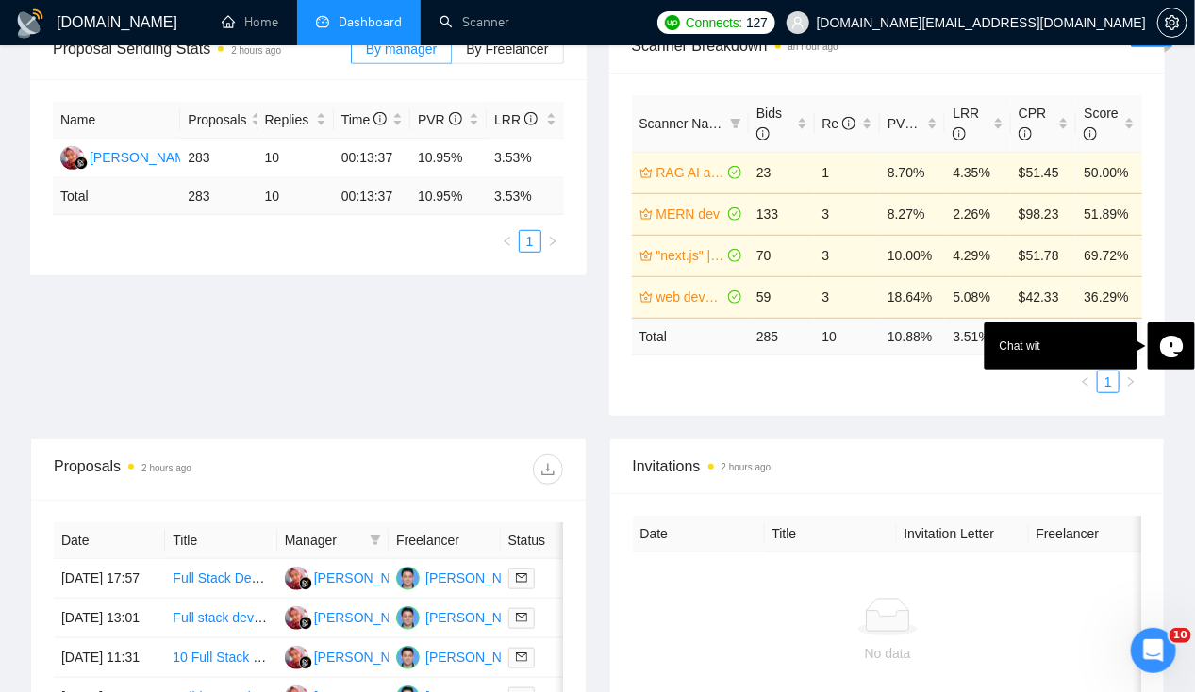
scroll to position [344, 0]
